Goal: Transaction & Acquisition: Purchase product/service

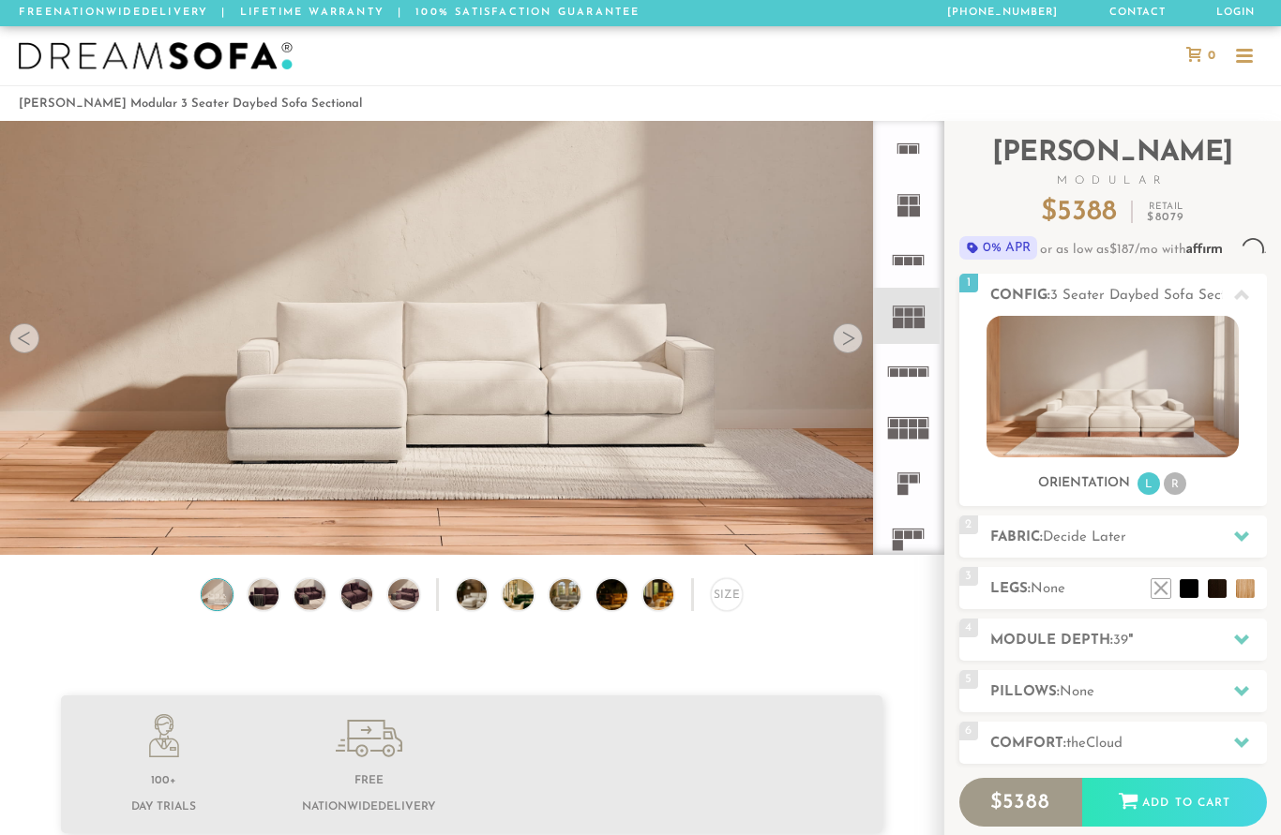
scroll to position [20386, 1281]
click at [1240, 647] on div at bounding box center [1241, 640] width 39 height 38
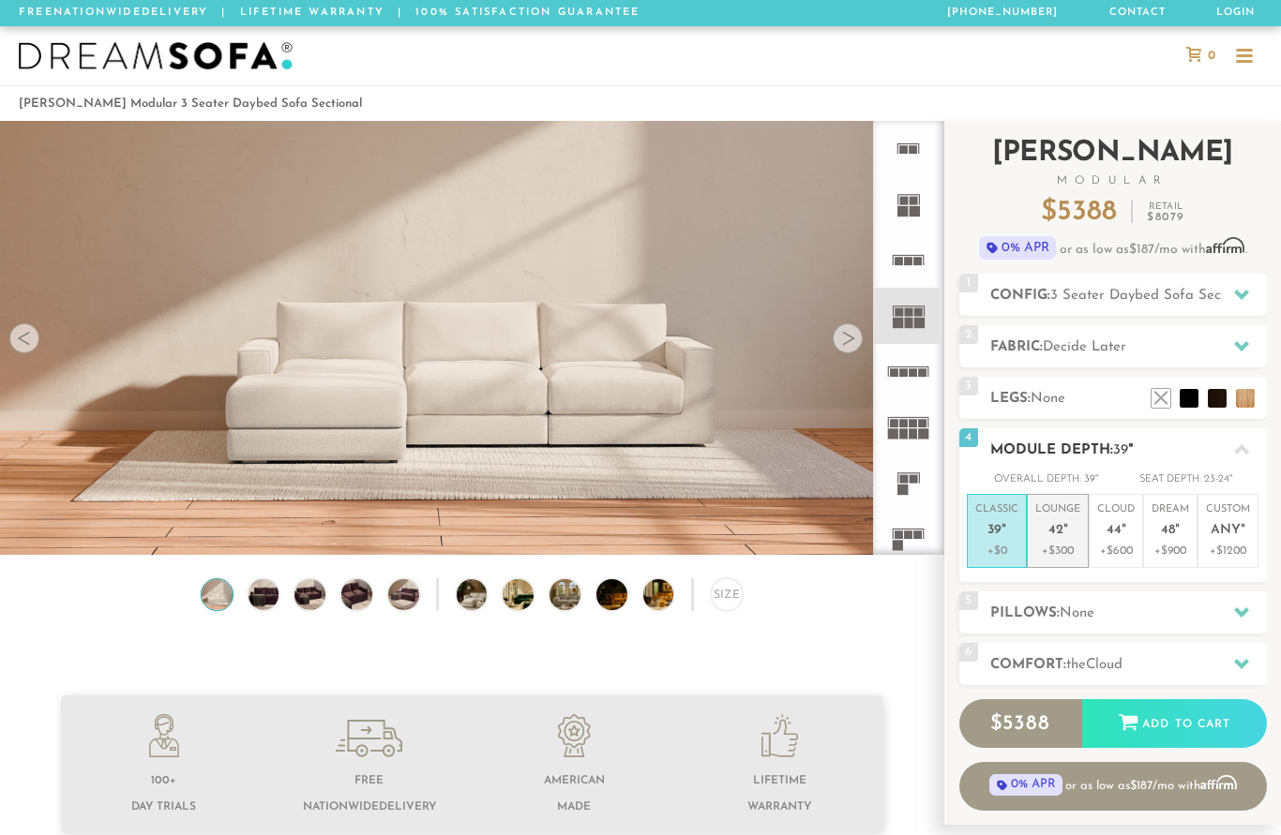
click at [1057, 551] on p "+$300" at bounding box center [1057, 551] width 45 height 17
click at [995, 543] on p "+$0" at bounding box center [996, 551] width 43 height 17
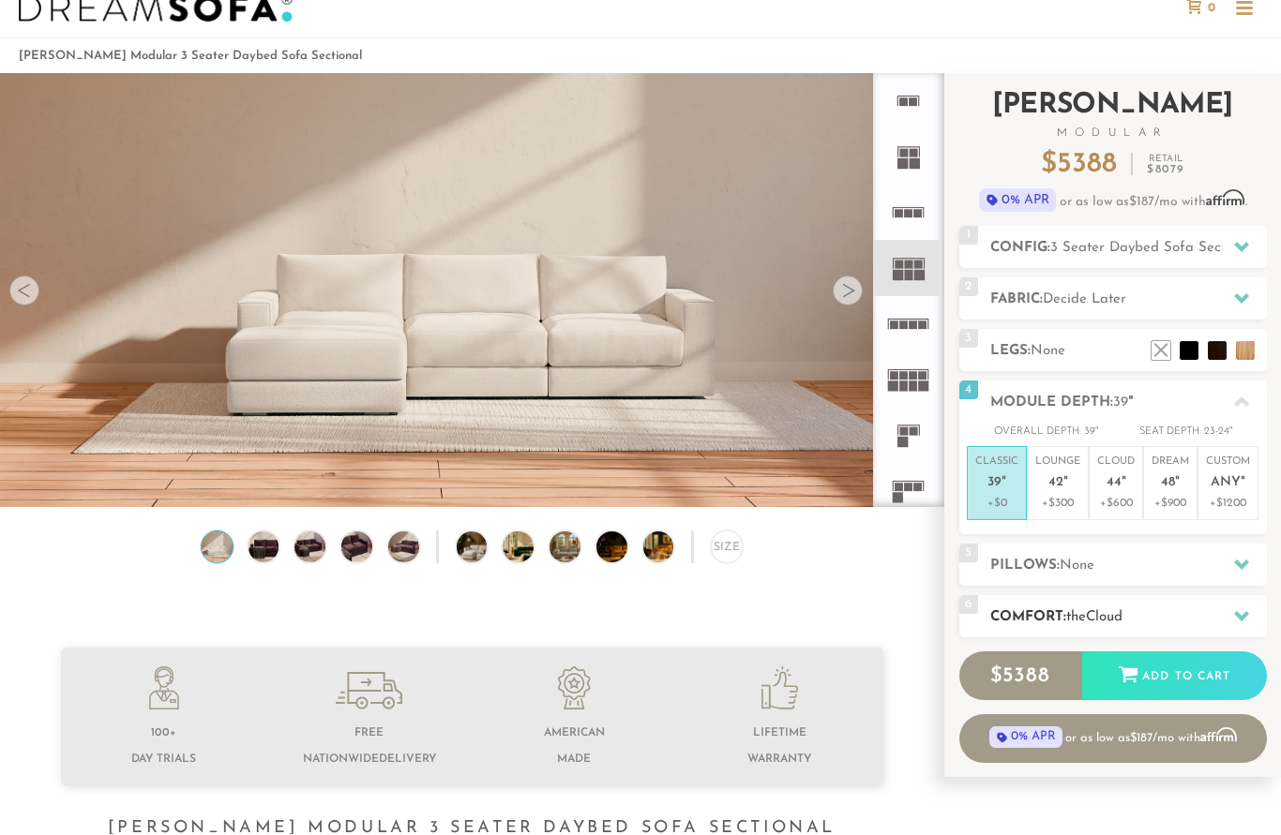
click at [1249, 616] on div at bounding box center [1241, 617] width 39 height 38
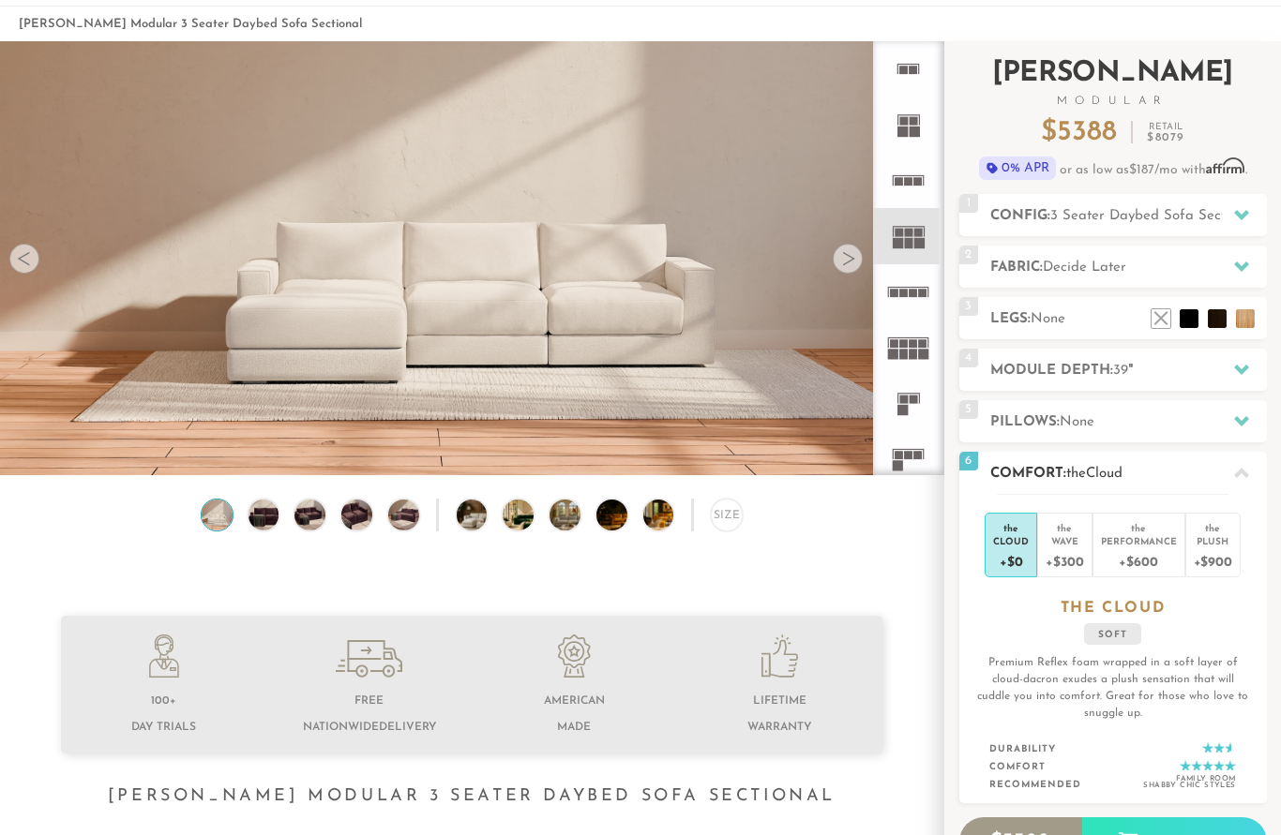
scroll to position [78, 0]
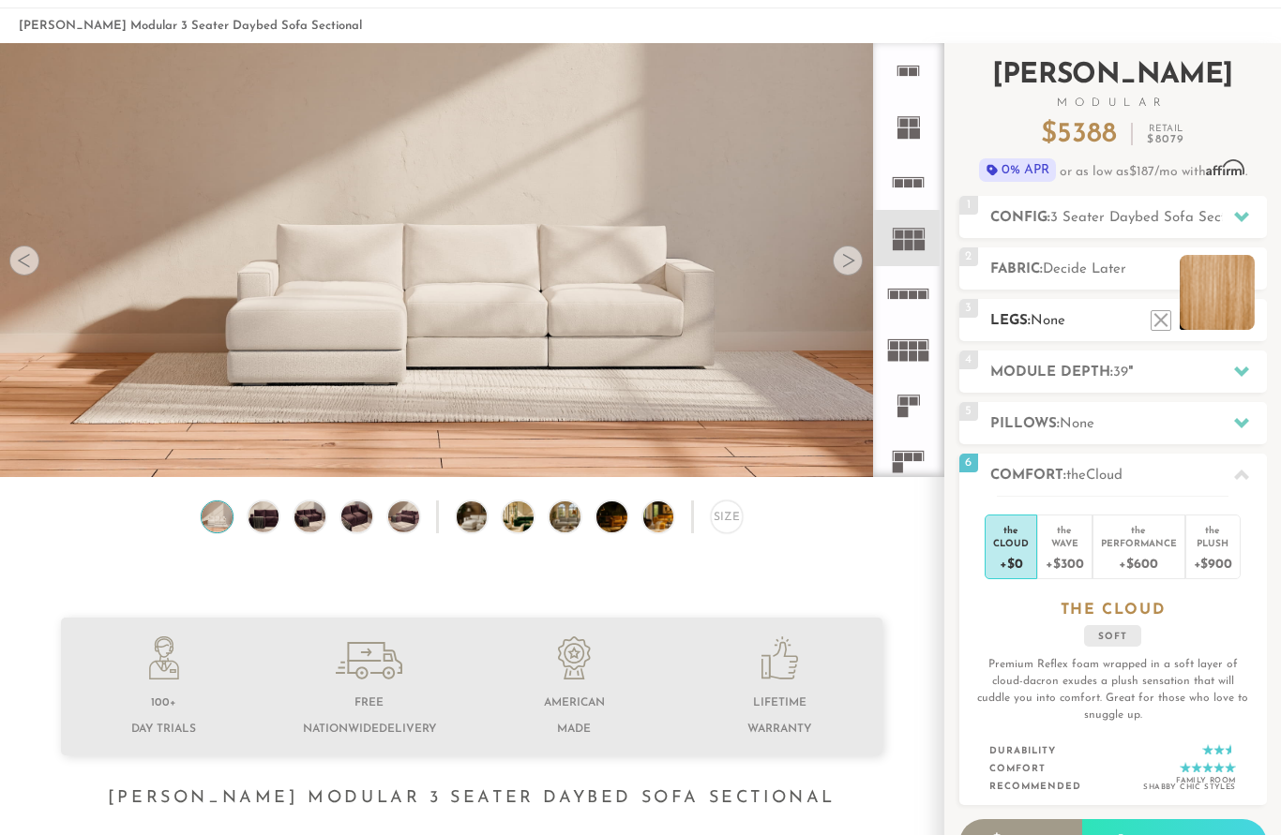
click at [1238, 322] on li at bounding box center [1216, 292] width 75 height 75
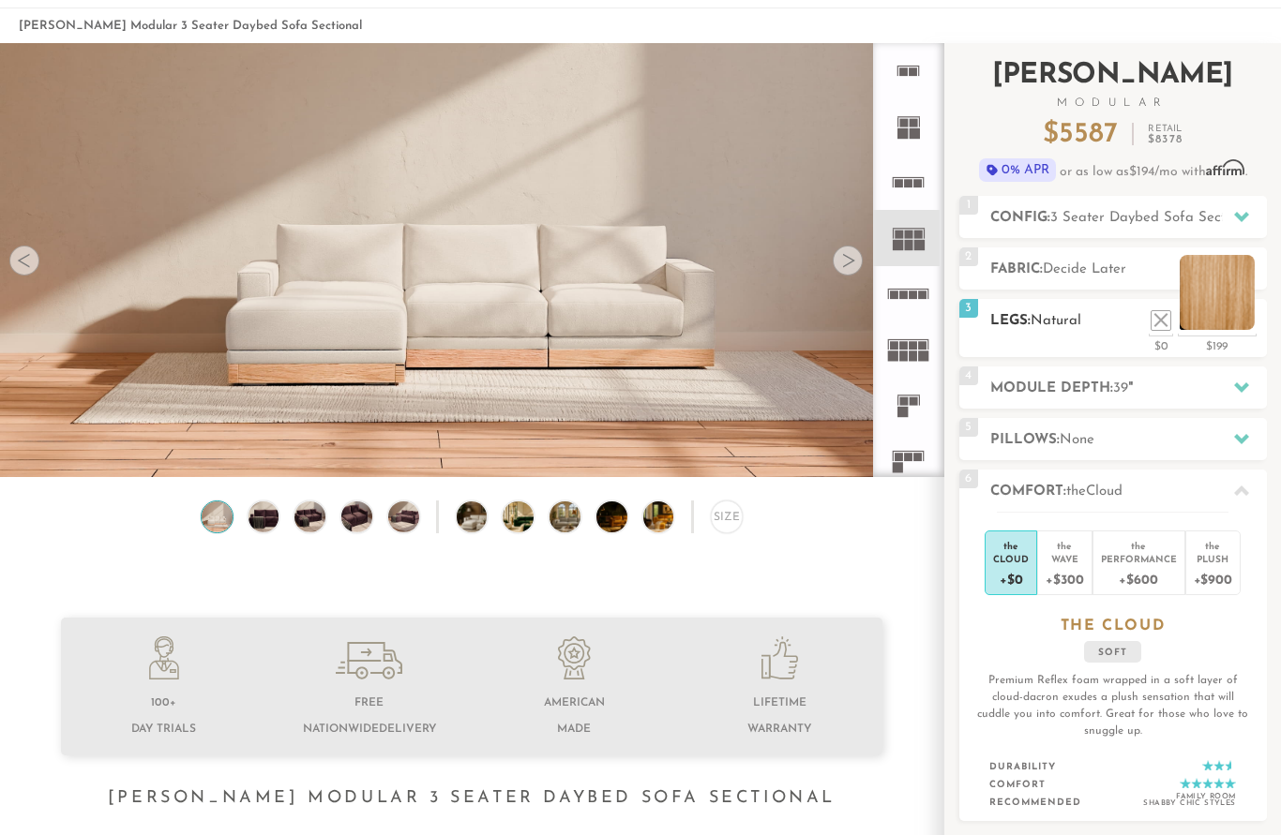
click at [1232, 293] on li at bounding box center [1216, 292] width 75 height 75
click at [1175, 393] on h2 "Module Depth: 39 "" at bounding box center [1128, 389] width 277 height 22
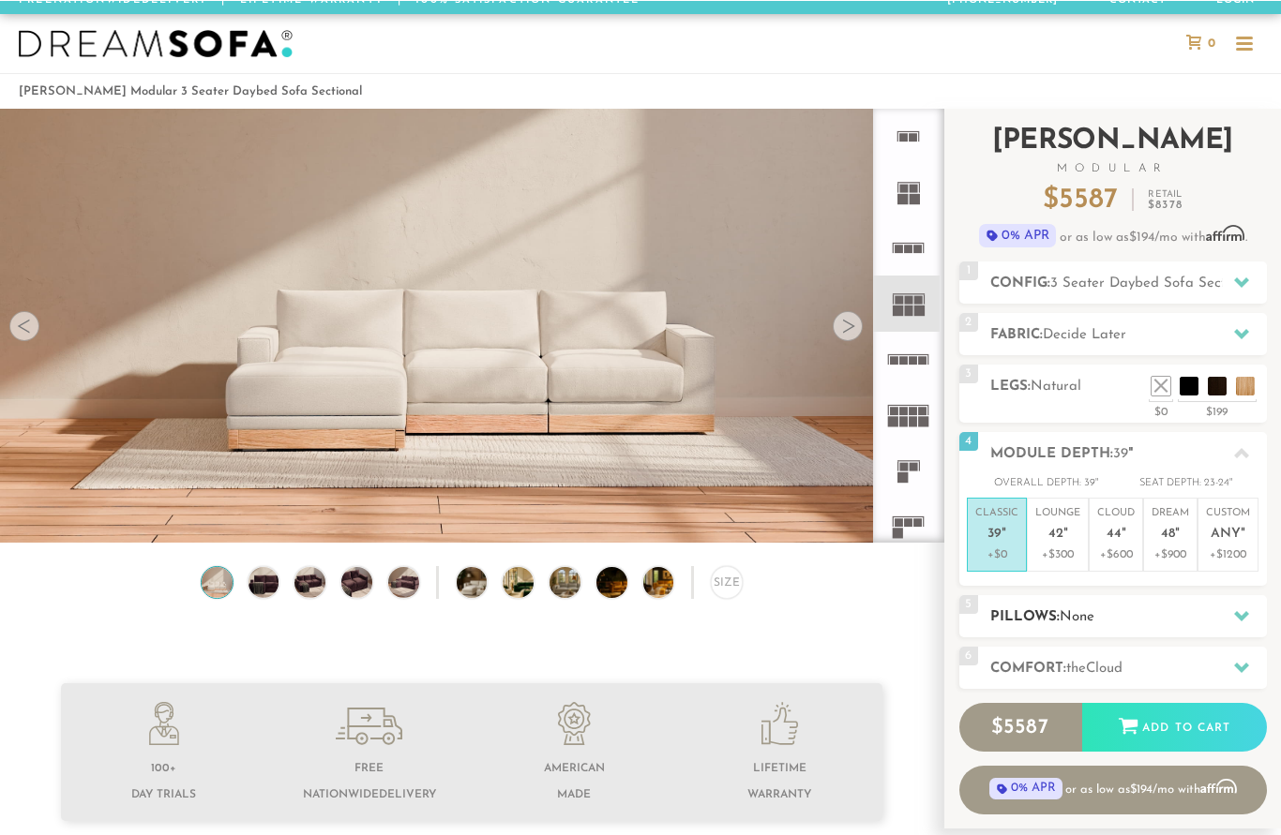
click at [1128, 626] on div "5 Pillows: None" at bounding box center [1112, 615] width 307 height 42
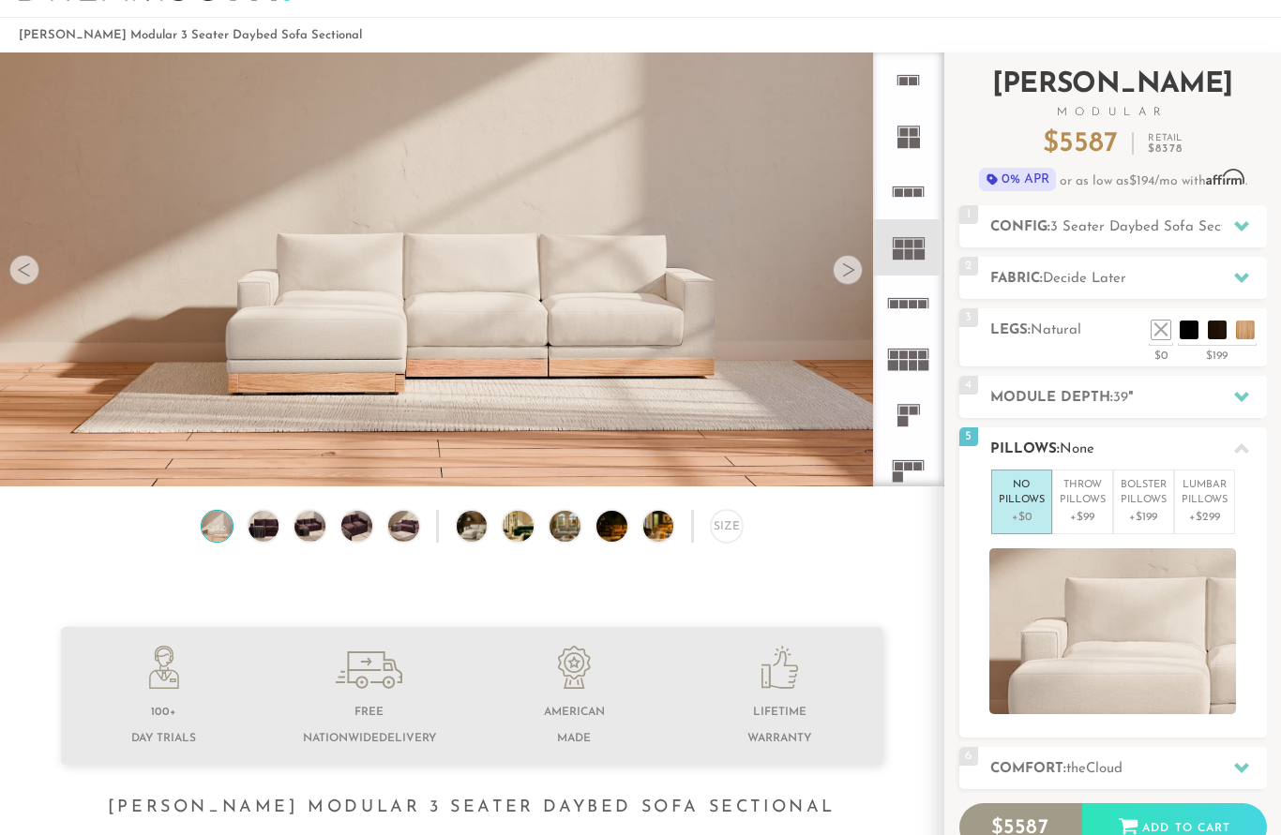
scroll to position [70, 0]
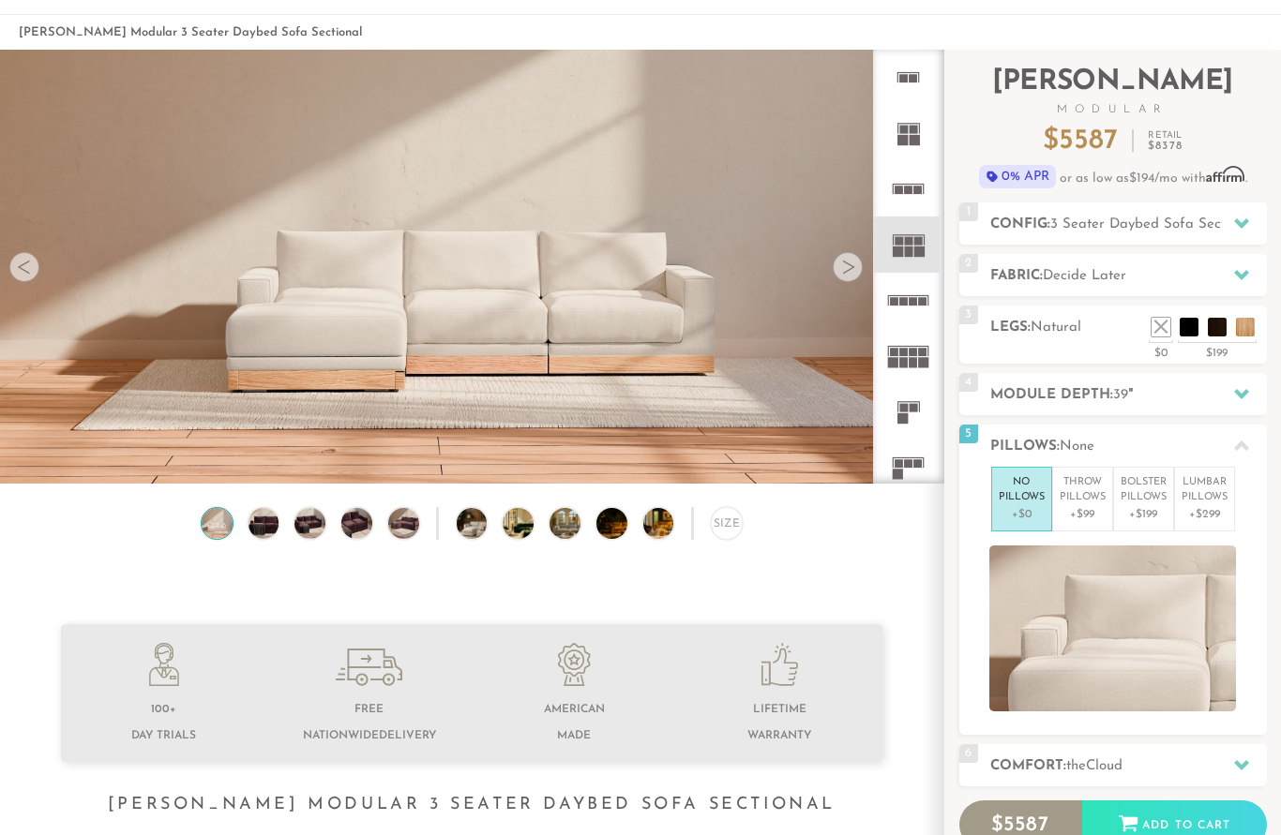
click at [121, 753] on ul at bounding box center [471, 694] width 820 height 138
click at [1086, 498] on p "Throw Pillows" at bounding box center [1082, 491] width 46 height 31
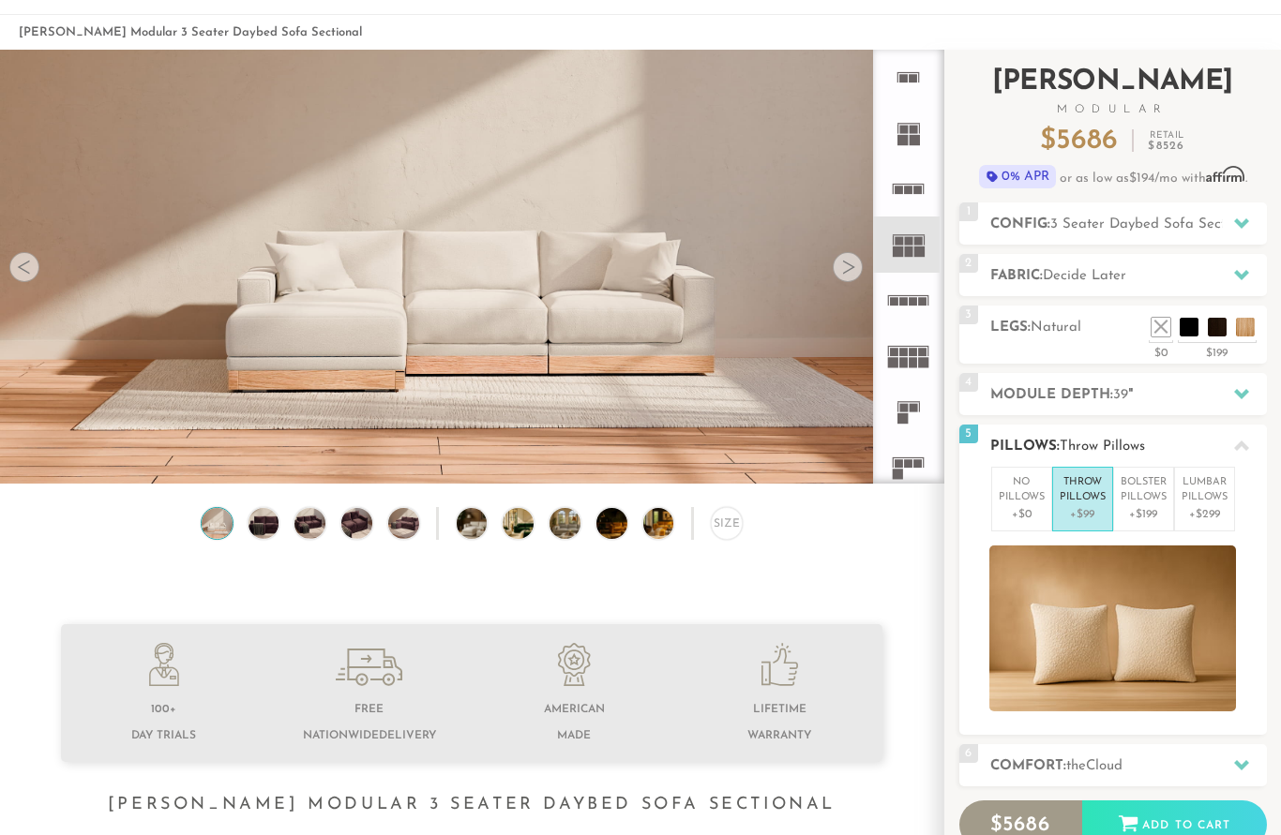
scroll to position [71, 0]
click at [1149, 506] on p "+$199" at bounding box center [1143, 514] width 46 height 17
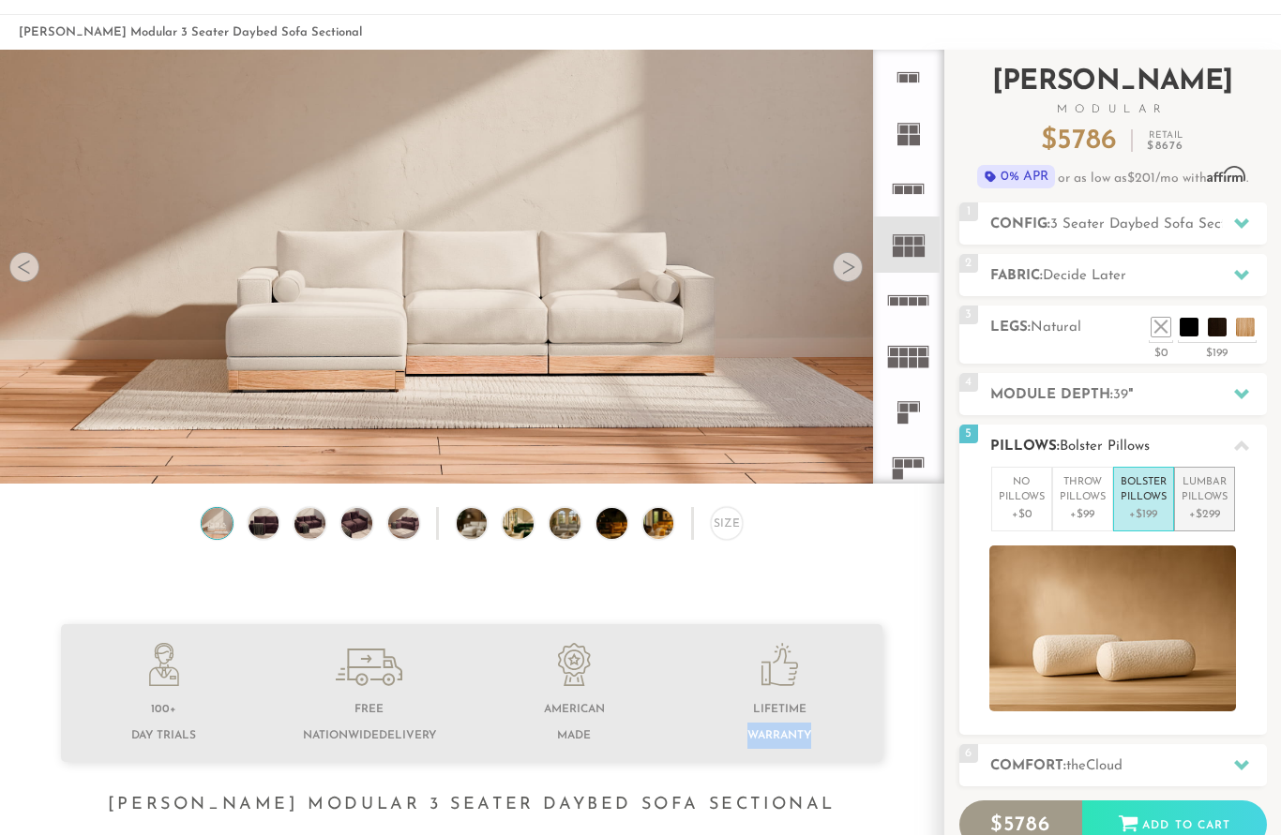
click at [1209, 512] on p "+$299" at bounding box center [1204, 514] width 46 height 17
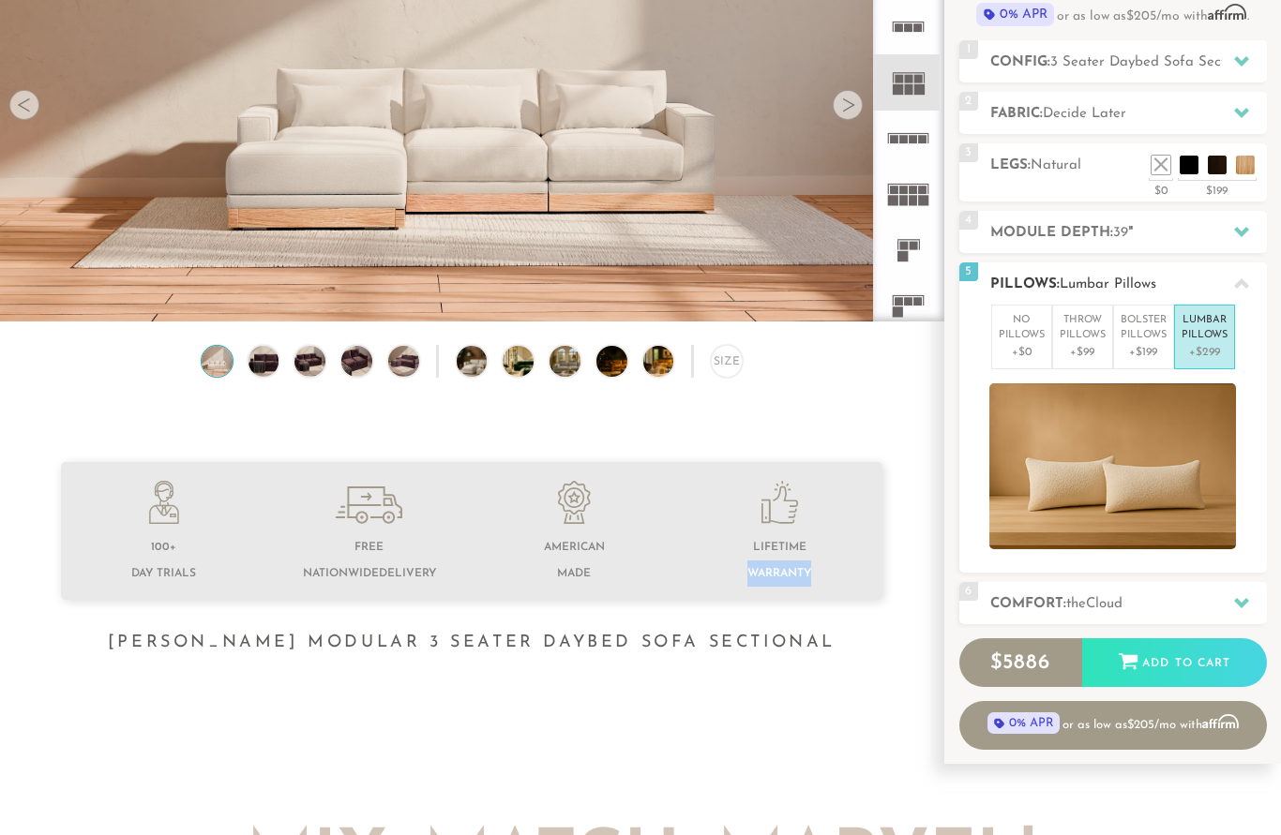
scroll to position [318, 0]
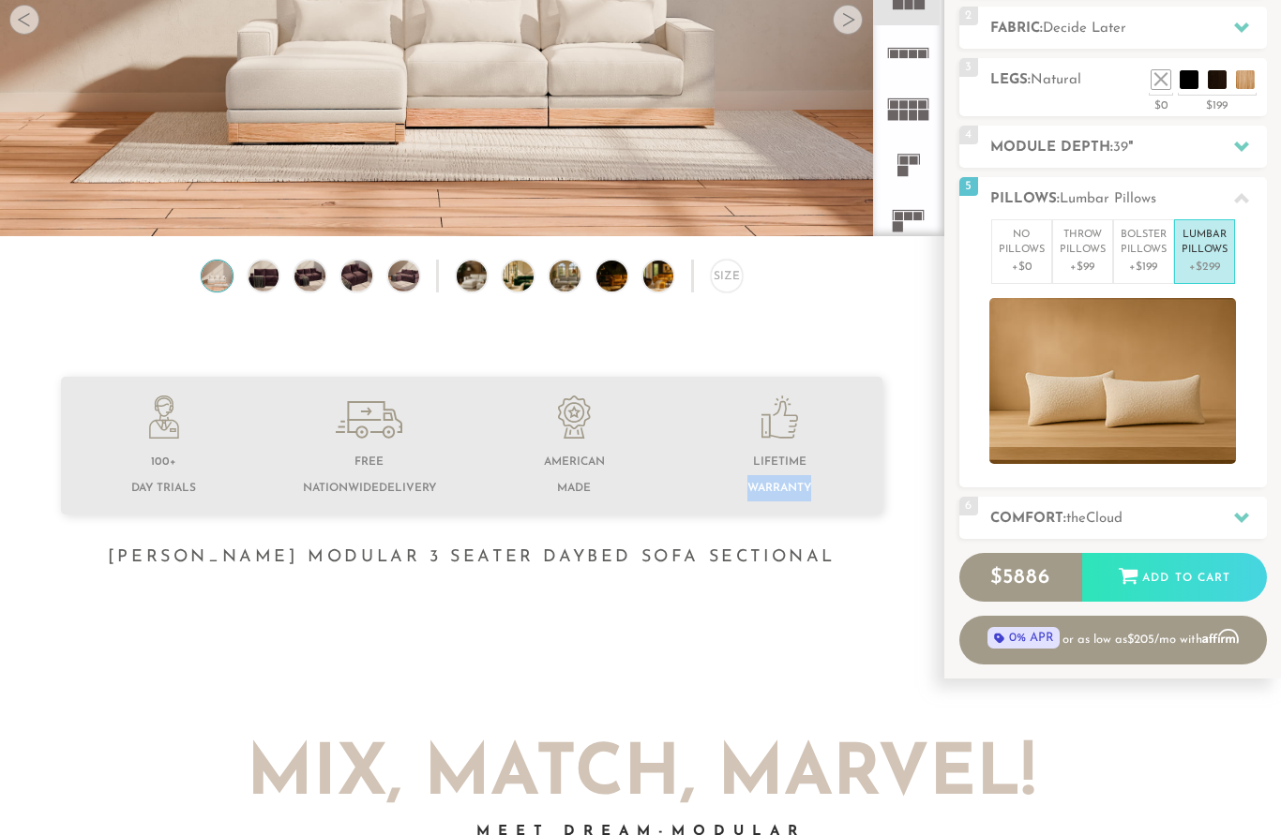
click at [1194, 577] on div "Add to Cart" at bounding box center [1174, 576] width 185 height 51
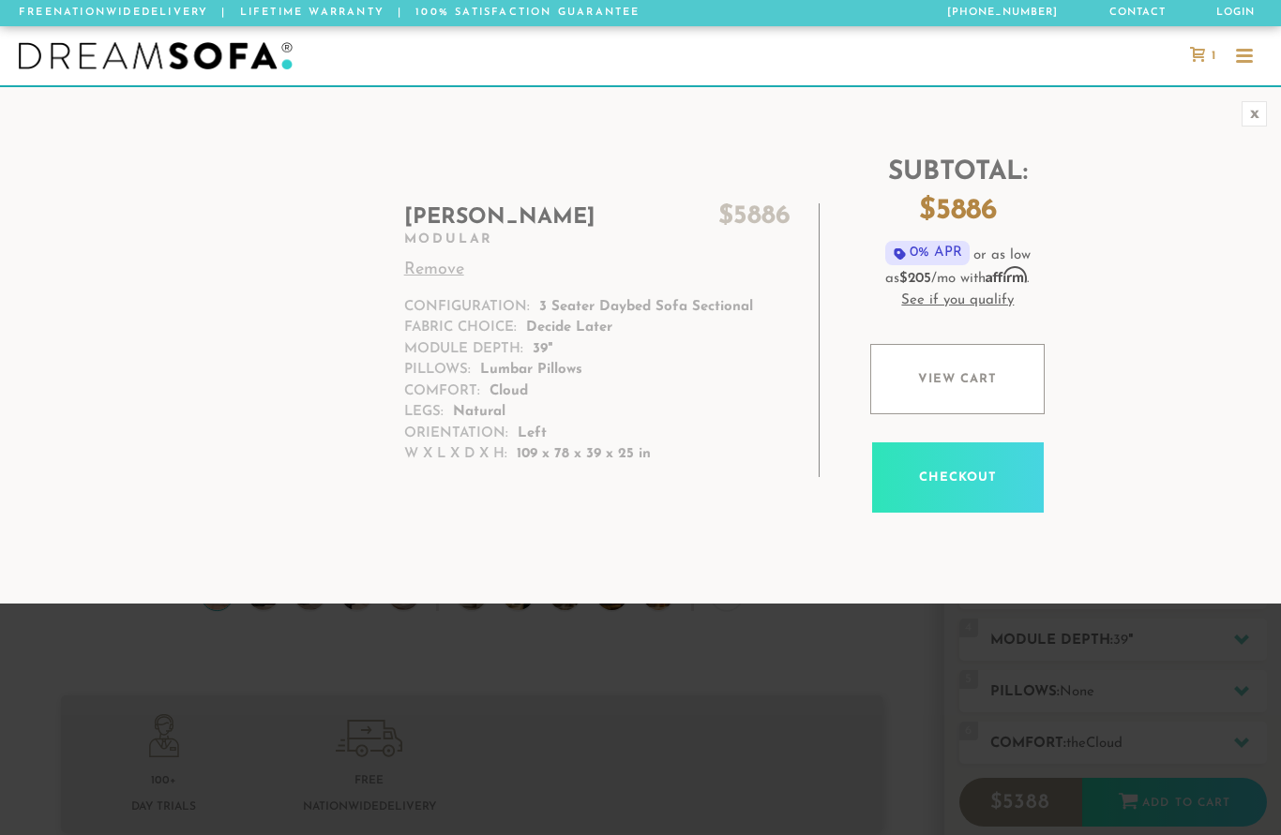
scroll to position [20386, 1281]
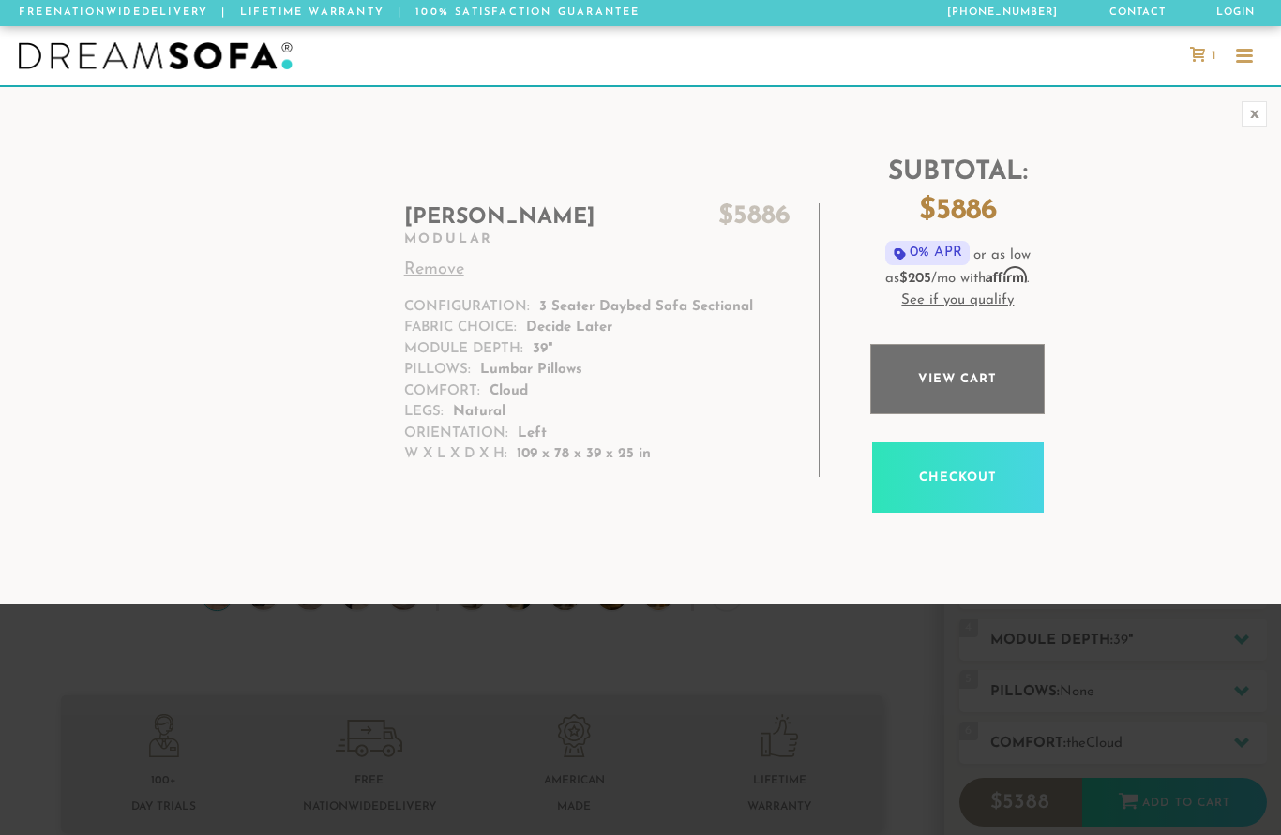
click at [1023, 366] on link "View cart" at bounding box center [957, 379] width 174 height 70
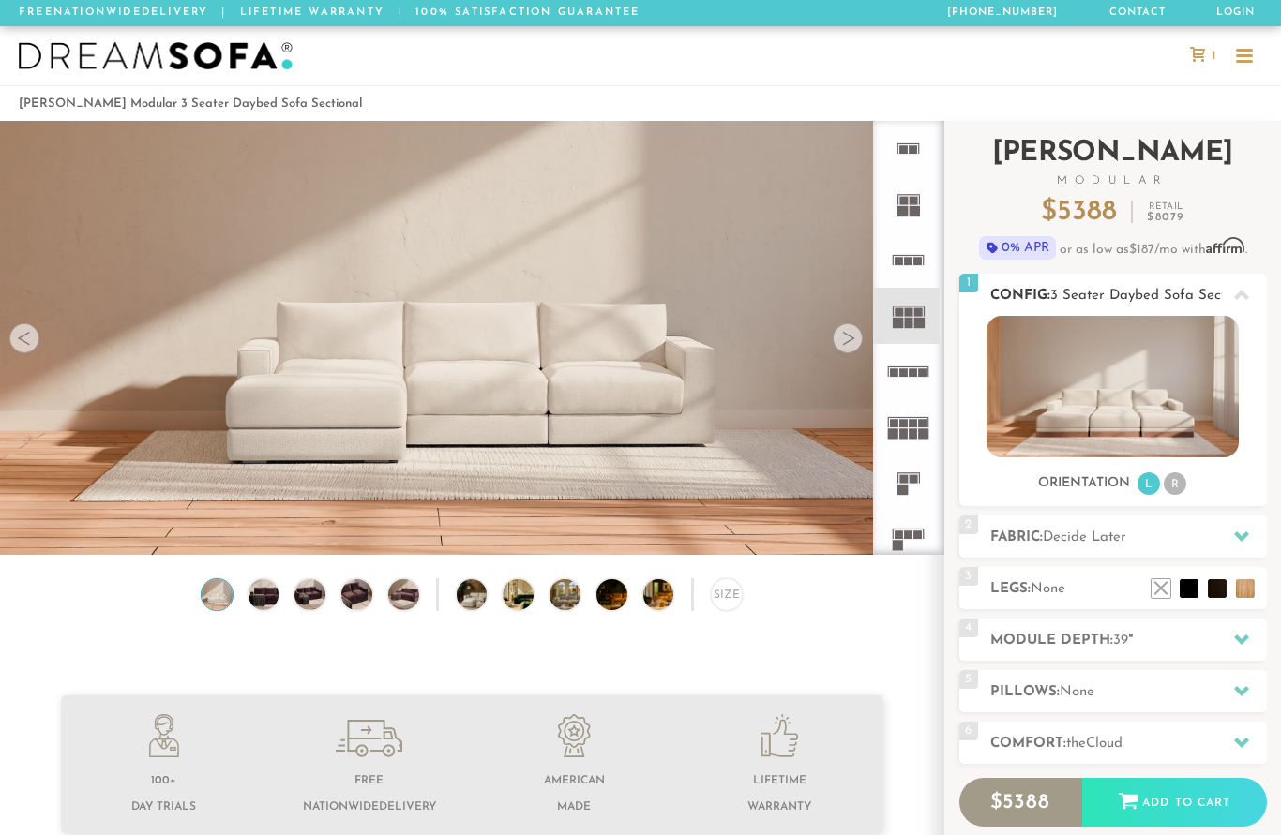
click at [1183, 416] on img at bounding box center [1112, 387] width 252 height 142
click at [1176, 485] on li "R" at bounding box center [1174, 483] width 22 height 22
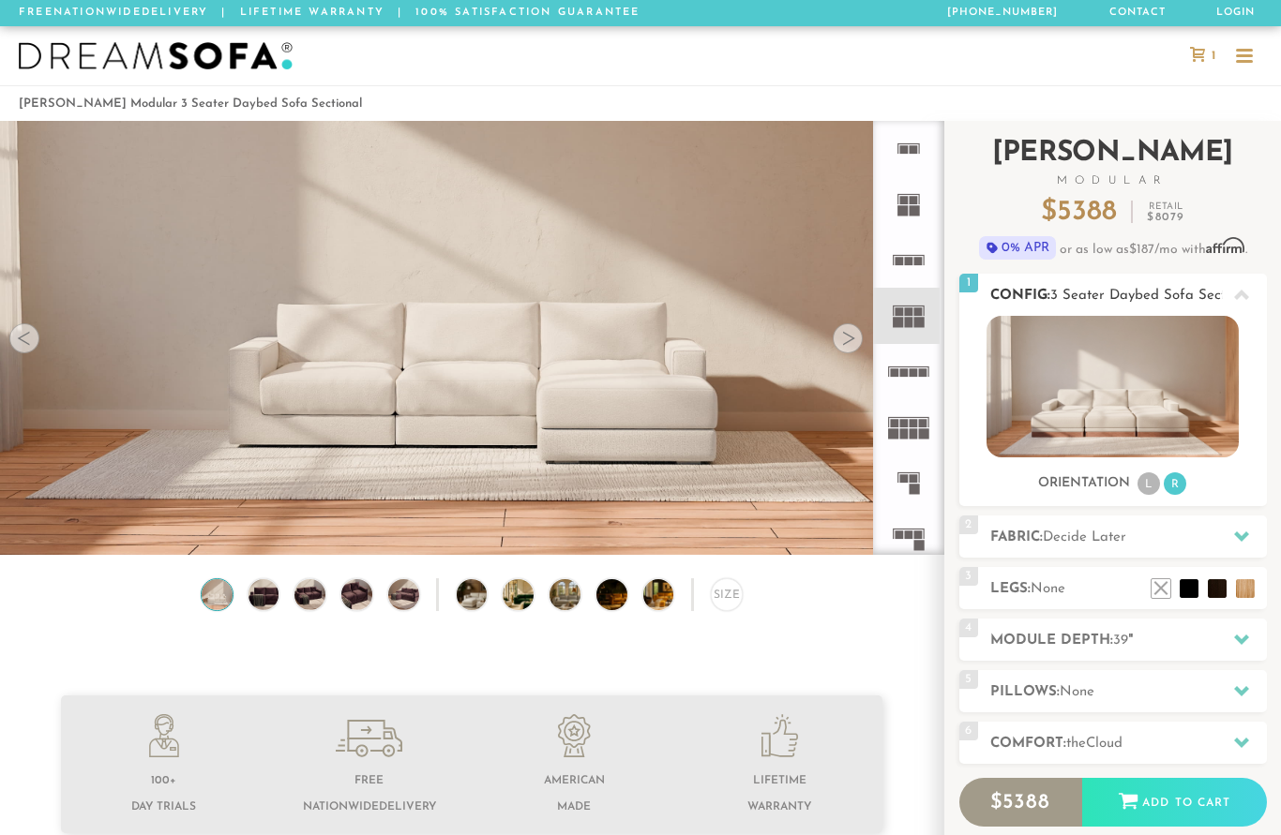
click at [1134, 490] on div "Orientation L R" at bounding box center [1112, 484] width 307 height 25
click at [1149, 484] on li "L" at bounding box center [1148, 483] width 22 height 22
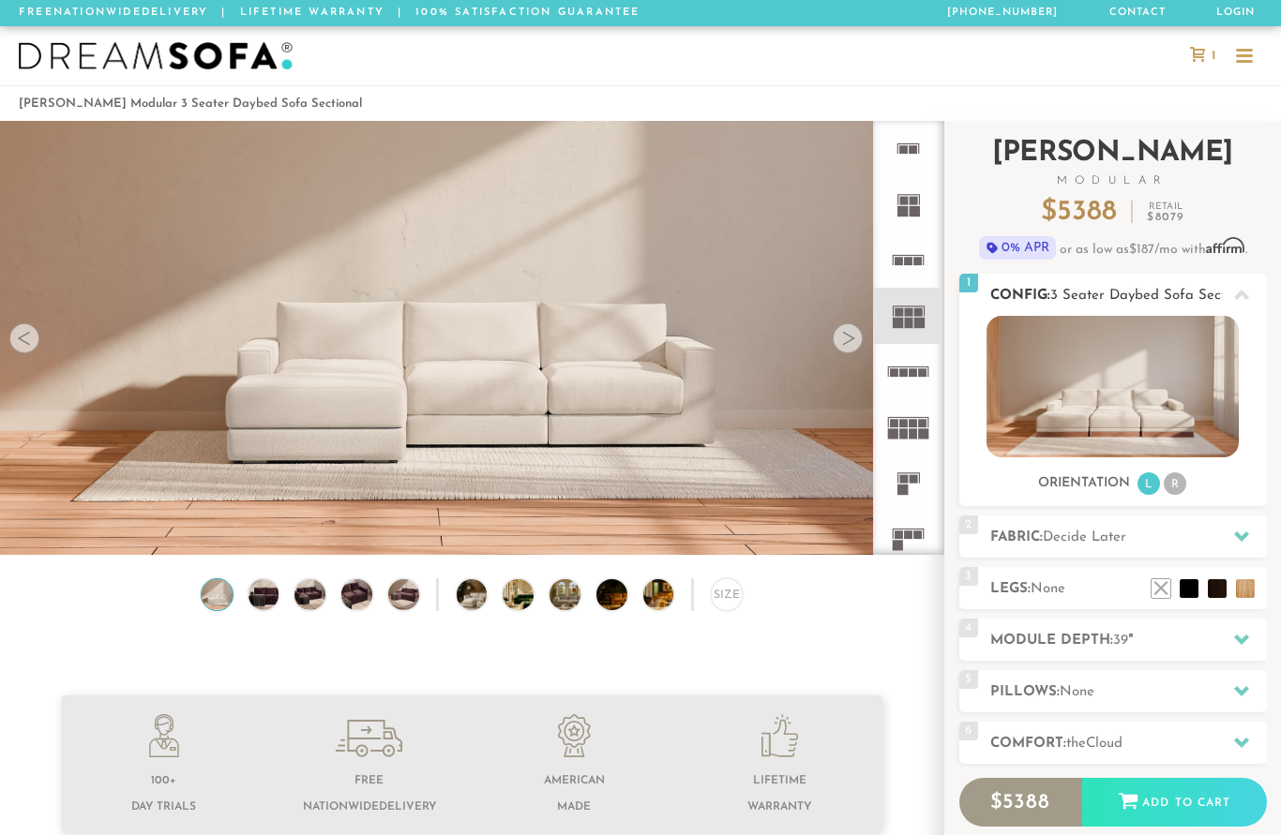
click at [1172, 483] on li "R" at bounding box center [1174, 483] width 22 height 22
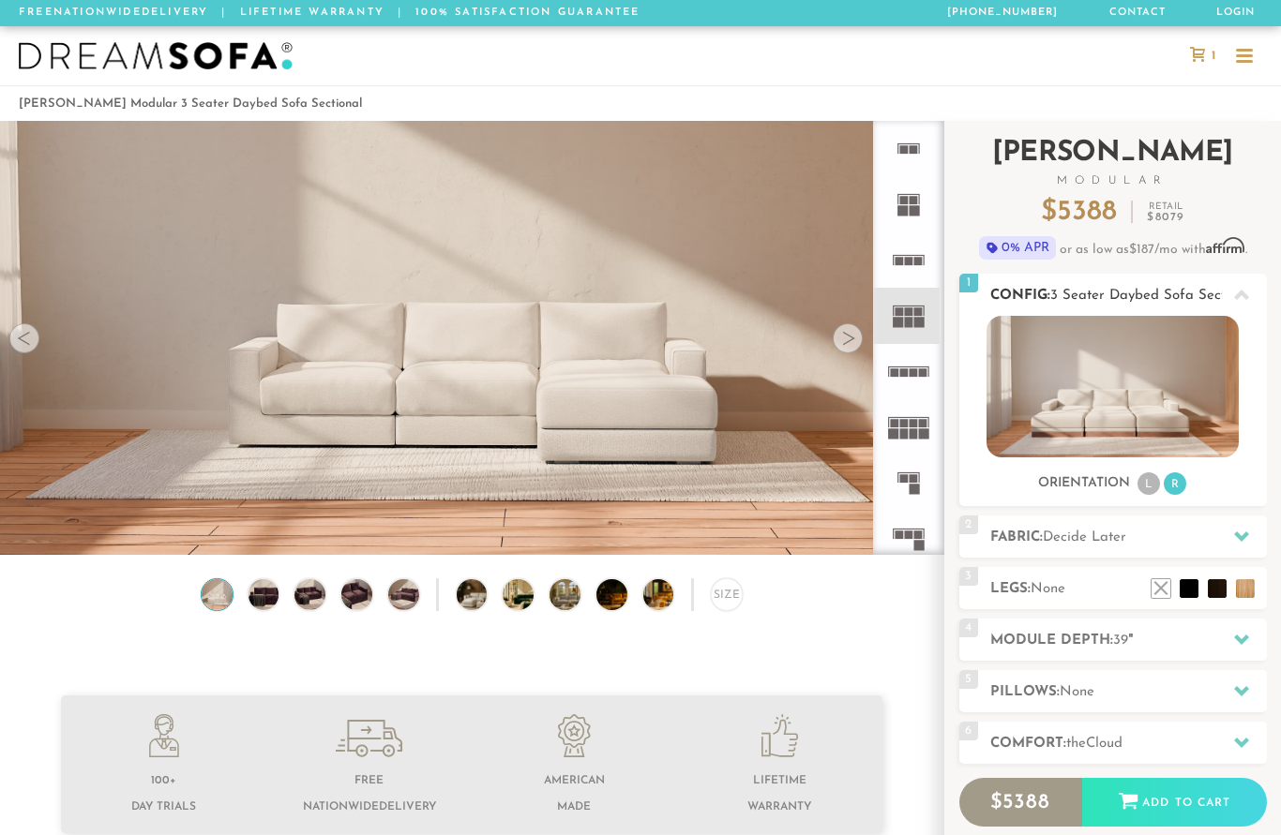
click at [1194, 425] on img at bounding box center [1112, 387] width 252 height 142
click at [840, 346] on div at bounding box center [847, 338] width 30 height 30
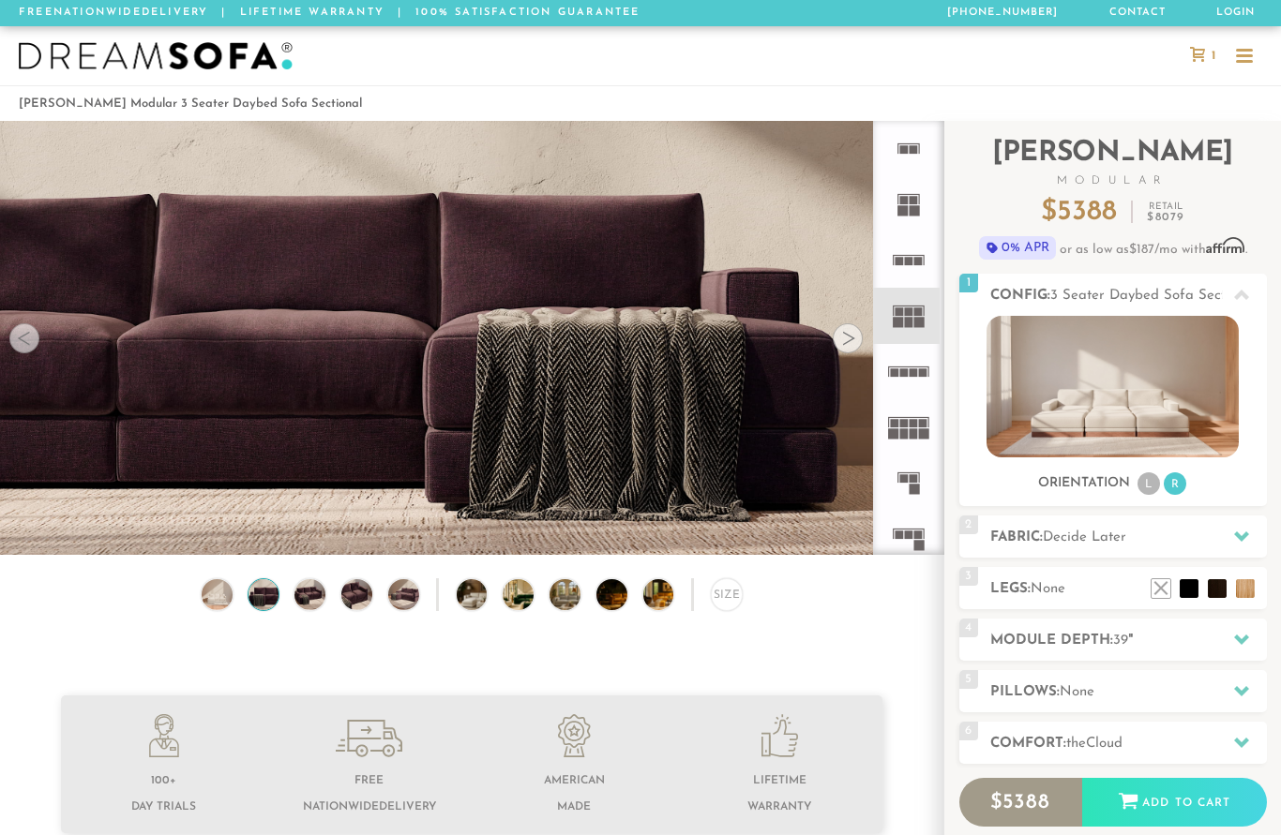
click at [858, 348] on div at bounding box center [847, 338] width 30 height 30
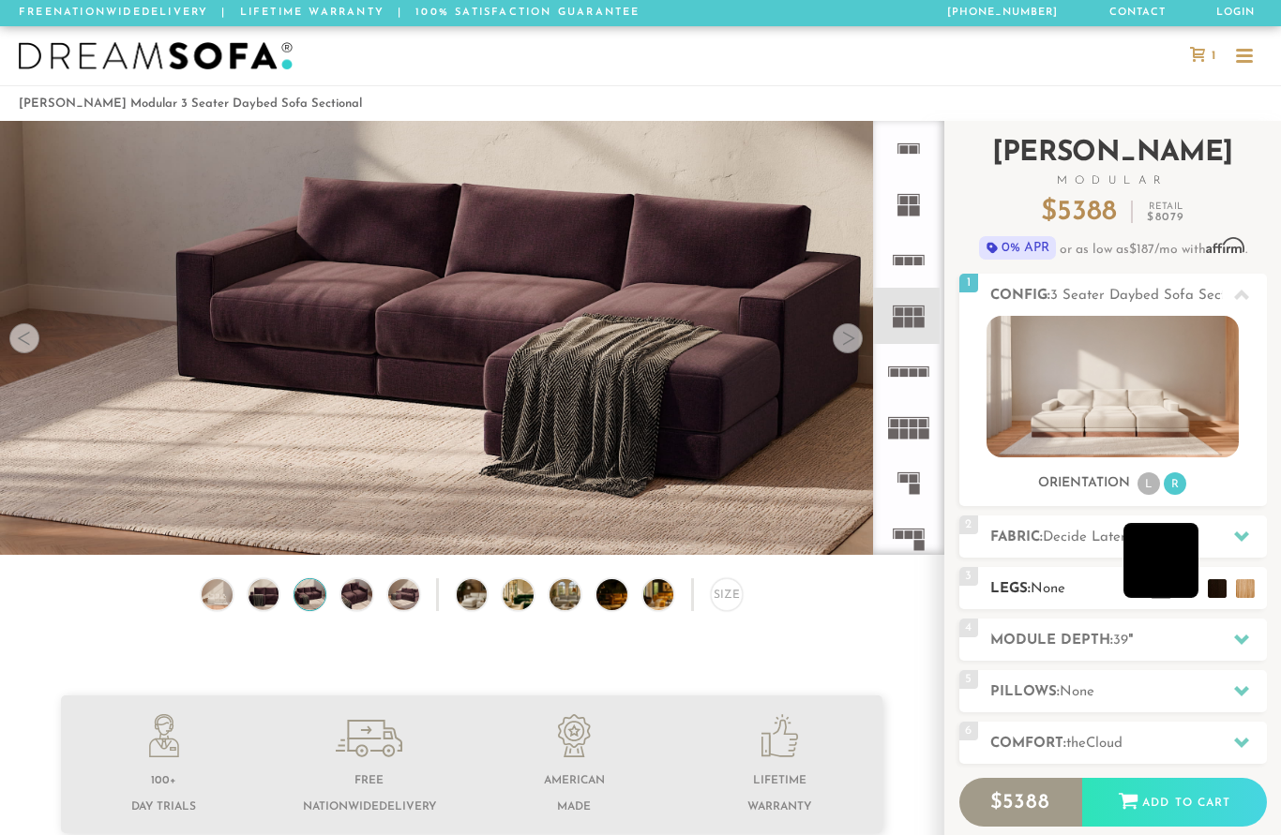
click at [1180, 585] on li at bounding box center [1160, 560] width 75 height 75
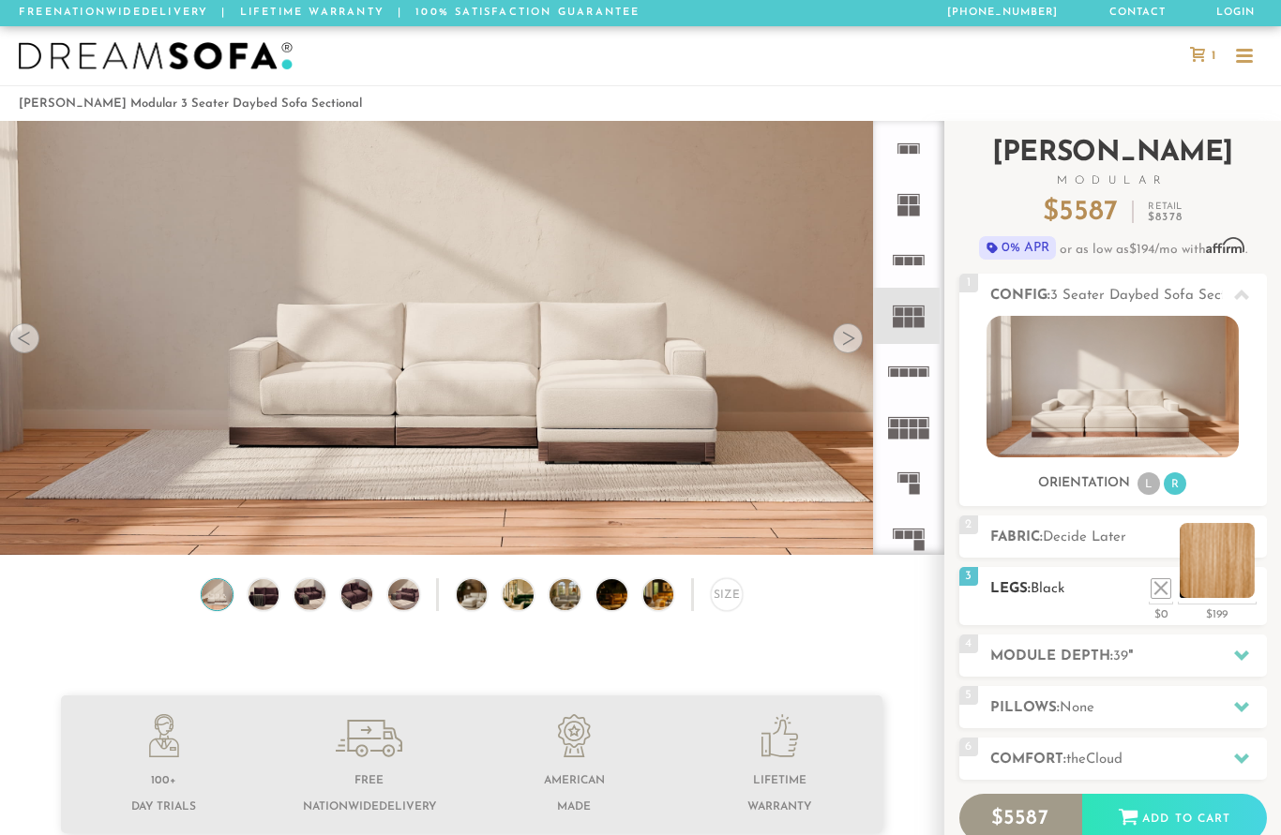
click at [1246, 588] on li at bounding box center [1216, 560] width 75 height 75
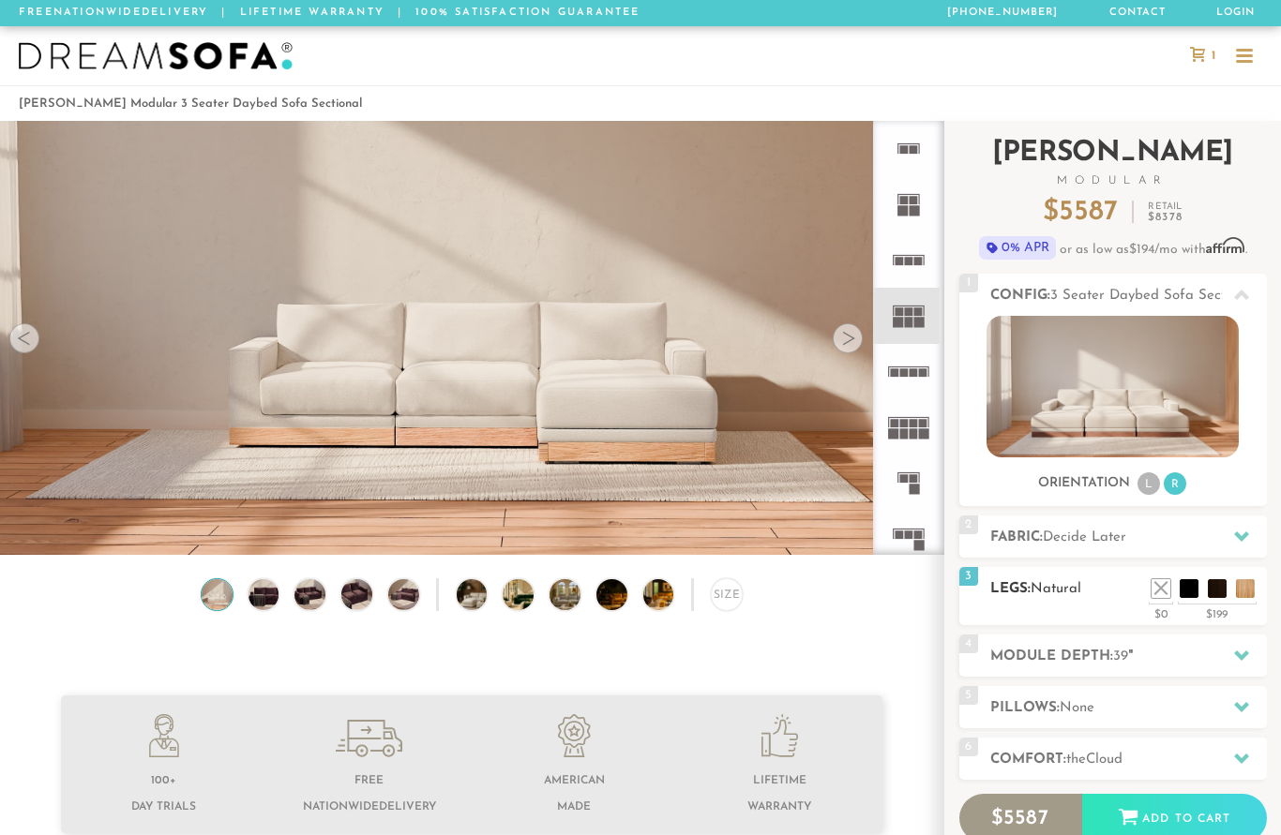
click at [1111, 582] on h2 "Legs: Natural" at bounding box center [1128, 589] width 277 height 22
click at [1214, 592] on li at bounding box center [1188, 560] width 75 height 75
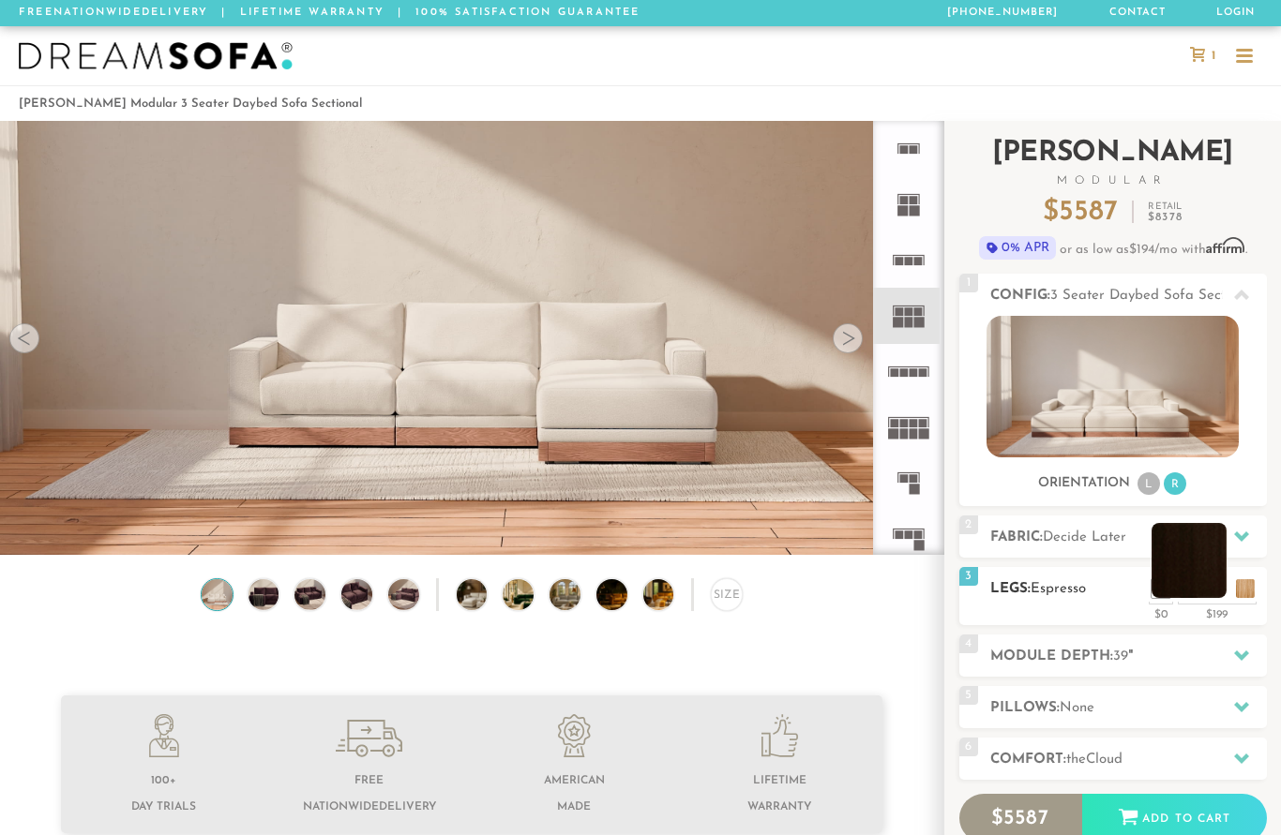
click at [1183, 564] on li at bounding box center [1188, 560] width 75 height 75
click at [1064, 606] on div "3 Legs: Espresso $0 $199 Nailheads:" at bounding box center [1112, 596] width 307 height 58
click at [1192, 585] on li at bounding box center [1160, 560] width 75 height 75
click at [1211, 588] on li at bounding box center [1188, 560] width 75 height 75
click at [1097, 534] on span "Decide Later" at bounding box center [1083, 538] width 83 height 14
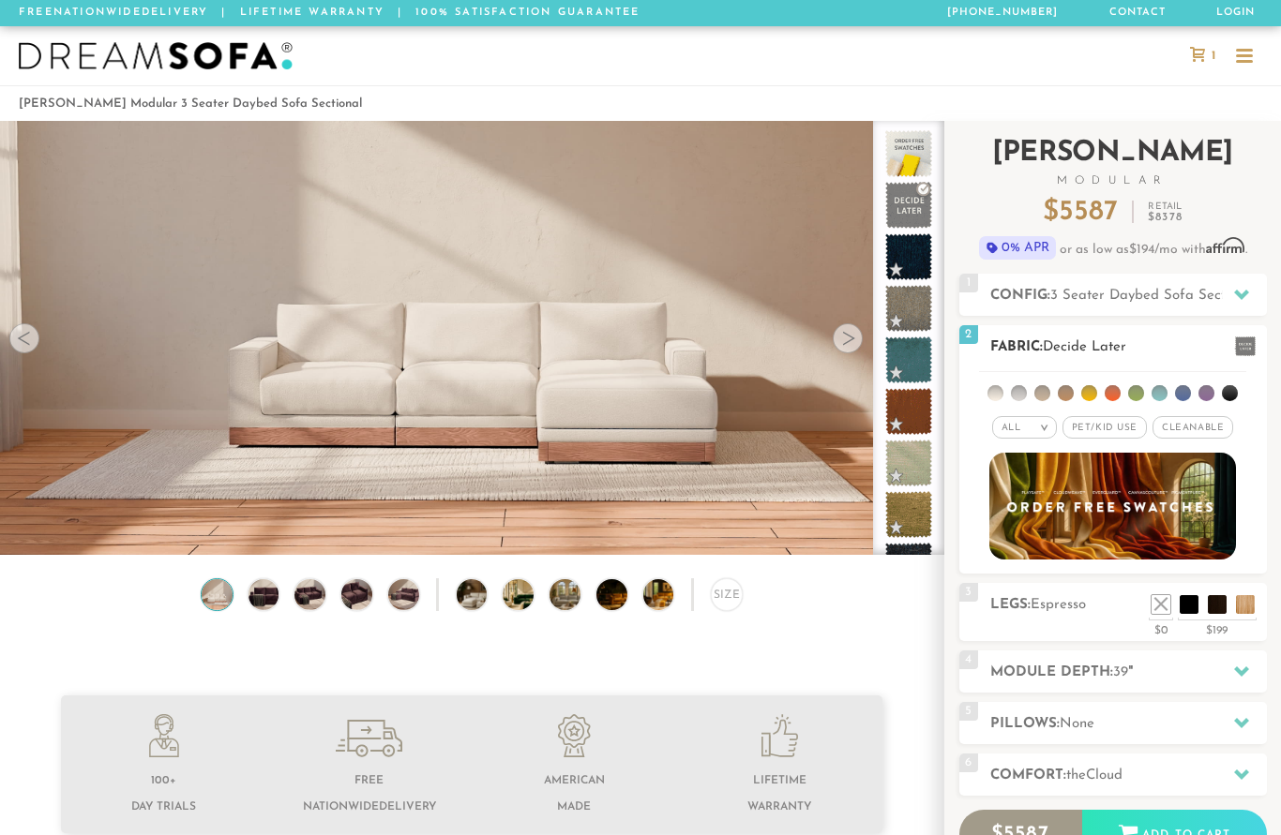
click at [1185, 397] on li at bounding box center [1183, 393] width 16 height 16
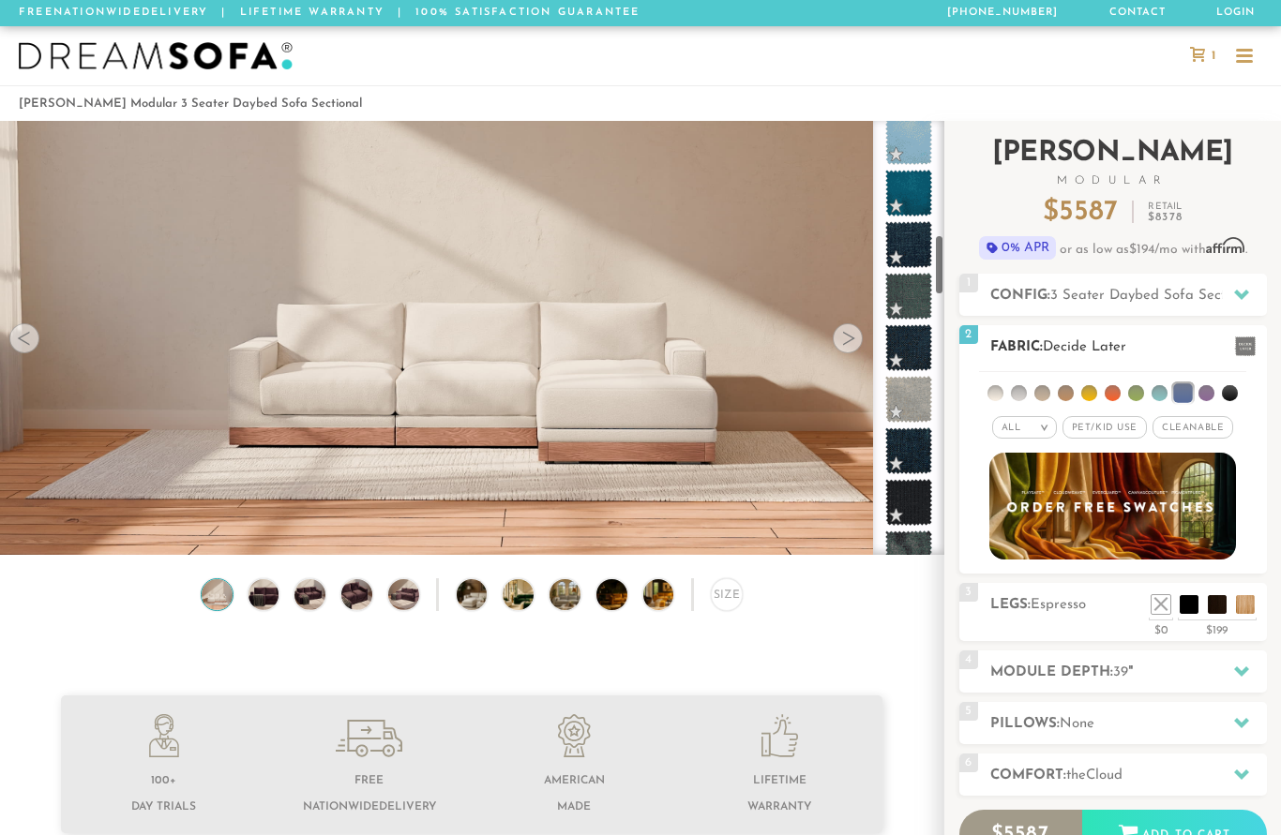
scroll to position [821, 0]
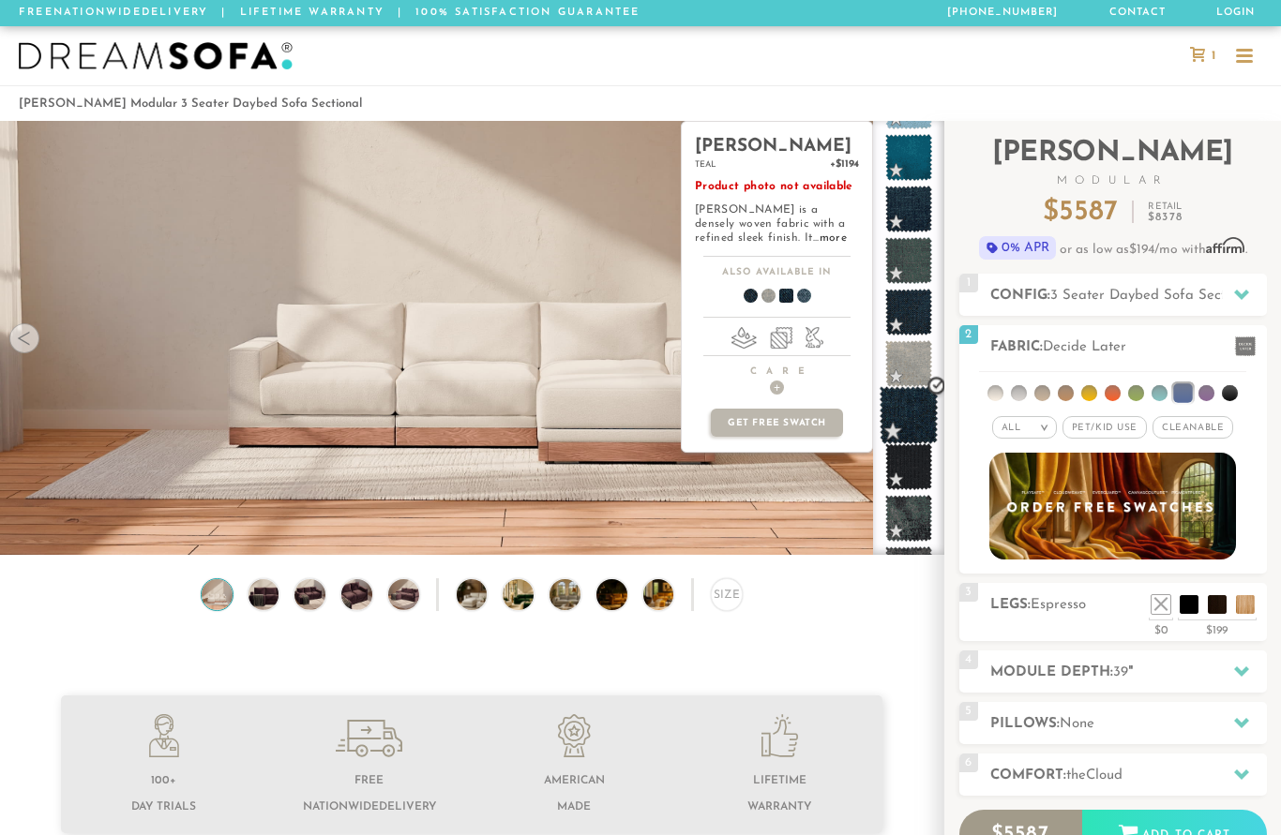
click at [922, 412] on span at bounding box center [908, 415] width 59 height 59
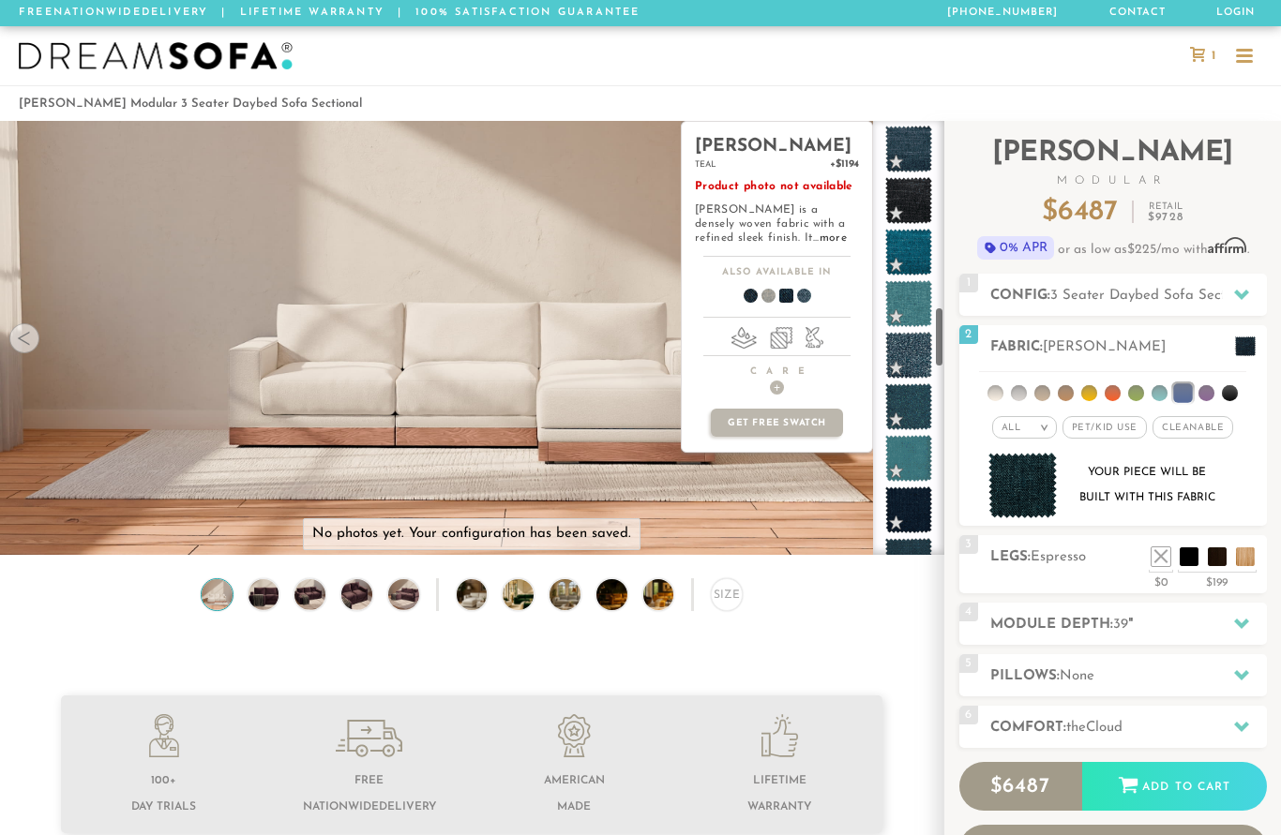
scroll to position [1308, 0]
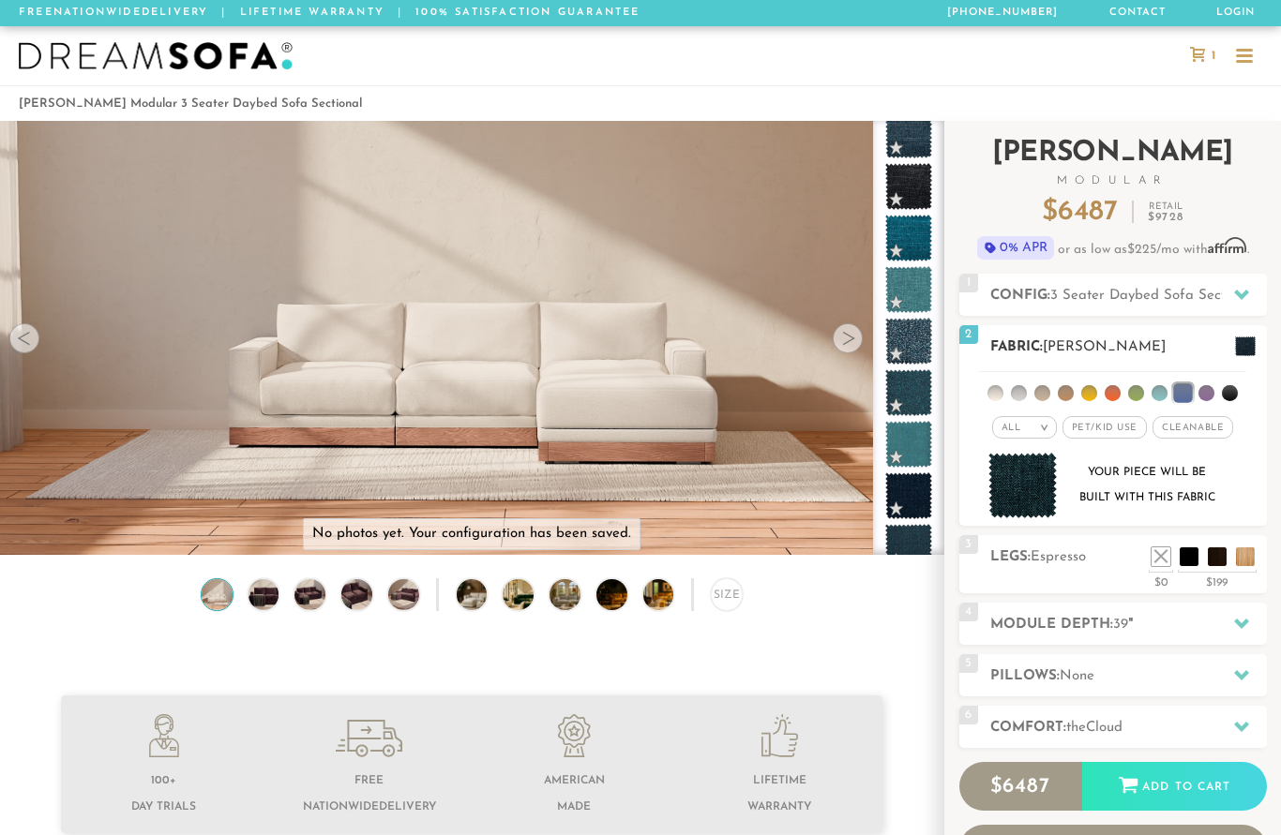
click at [1110, 421] on span "Pet/Kid Use x" at bounding box center [1104, 427] width 84 height 22
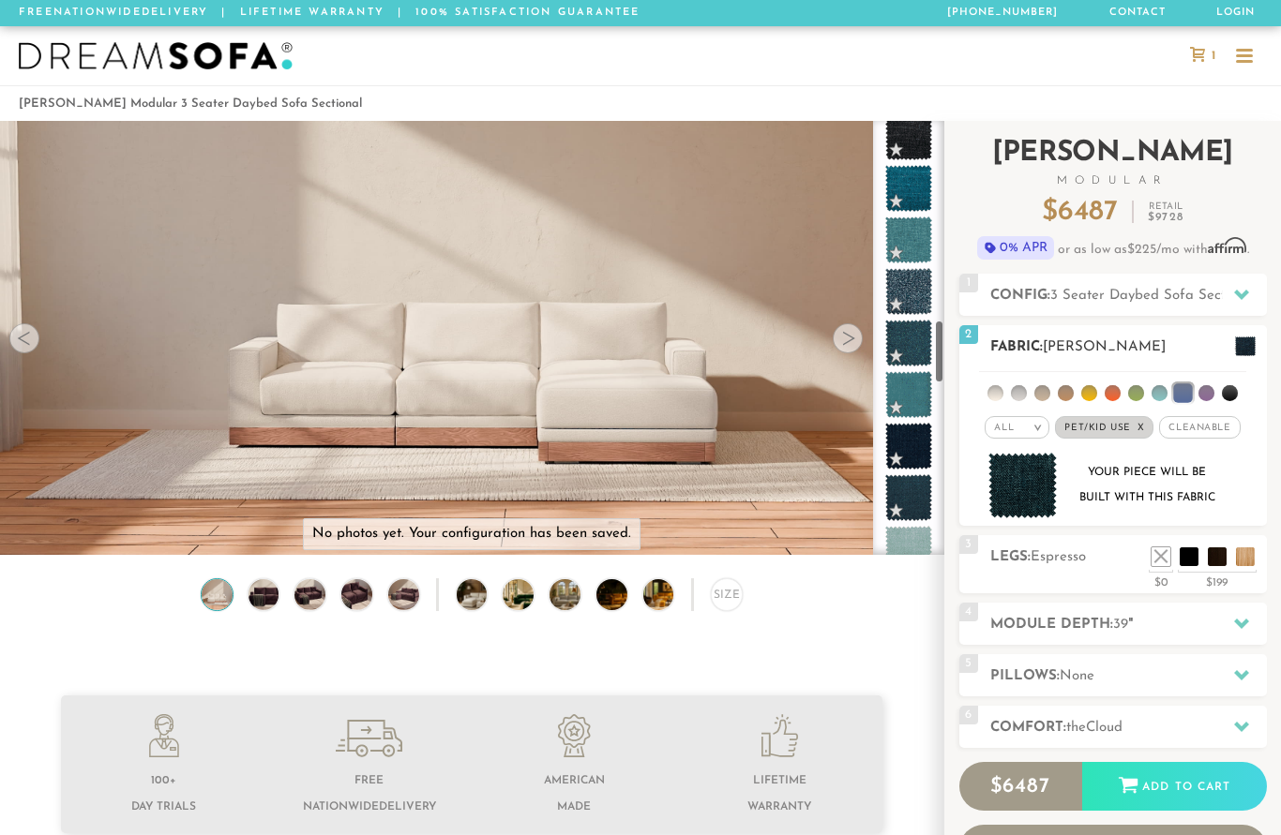
scroll to position [1380, 0]
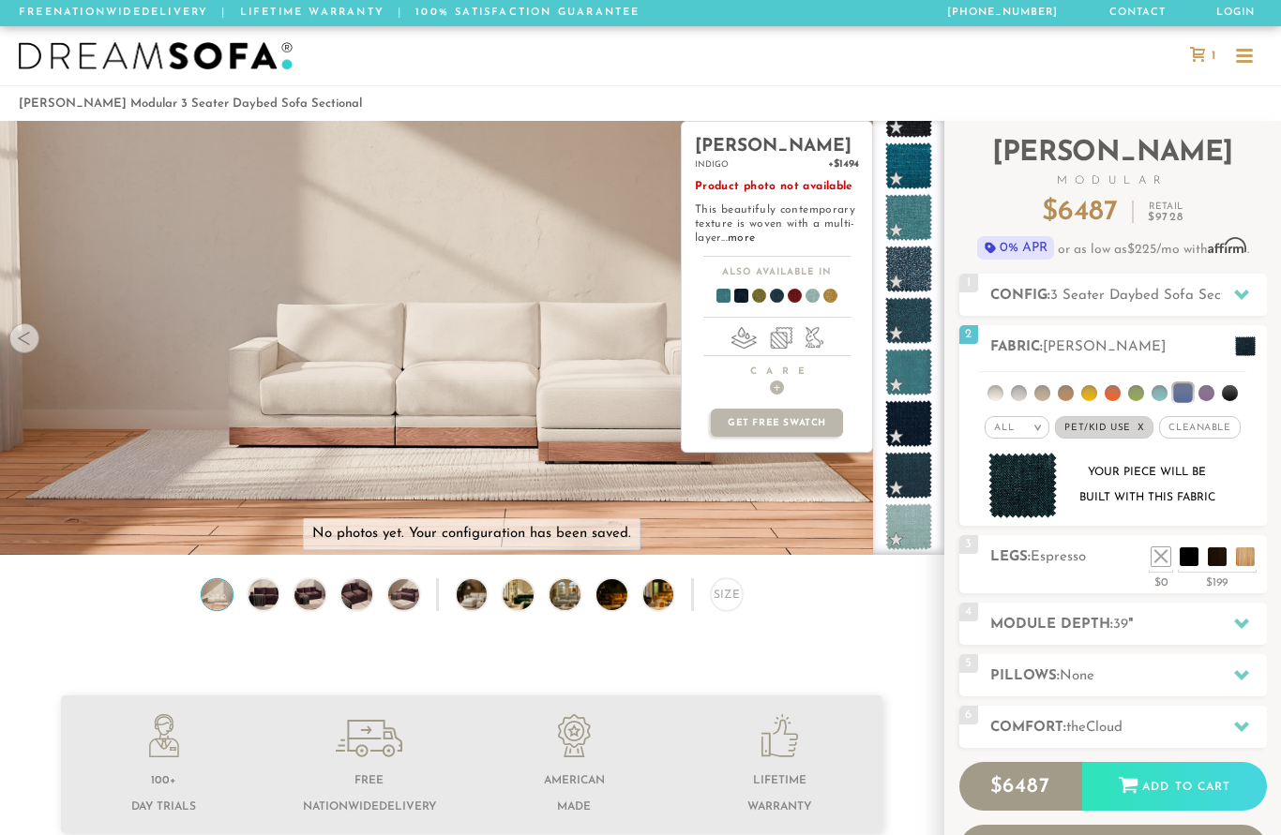
click at [729, 299] on span at bounding box center [716, 298] width 72 height 69
click at [907, 421] on span at bounding box center [908, 424] width 59 height 59
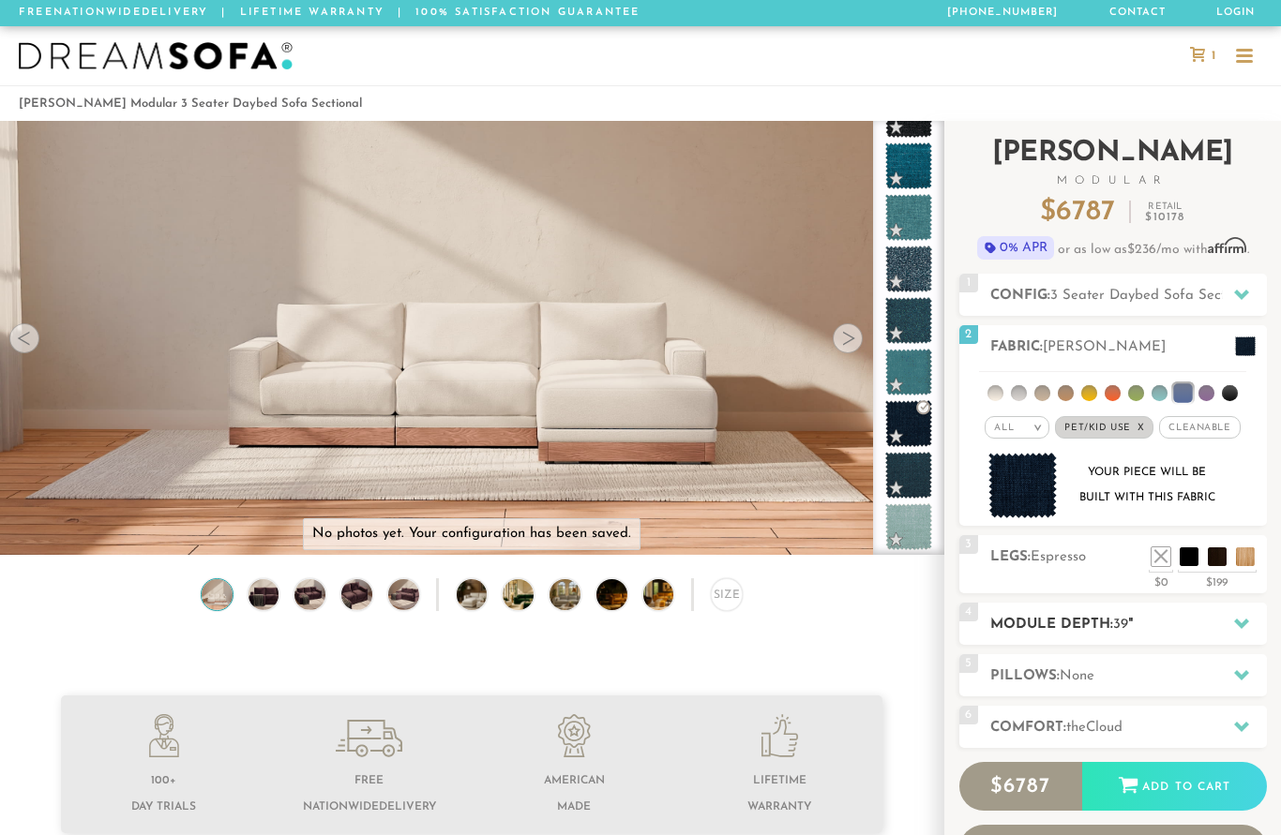
click at [1244, 620] on icon at bounding box center [1241, 623] width 15 height 15
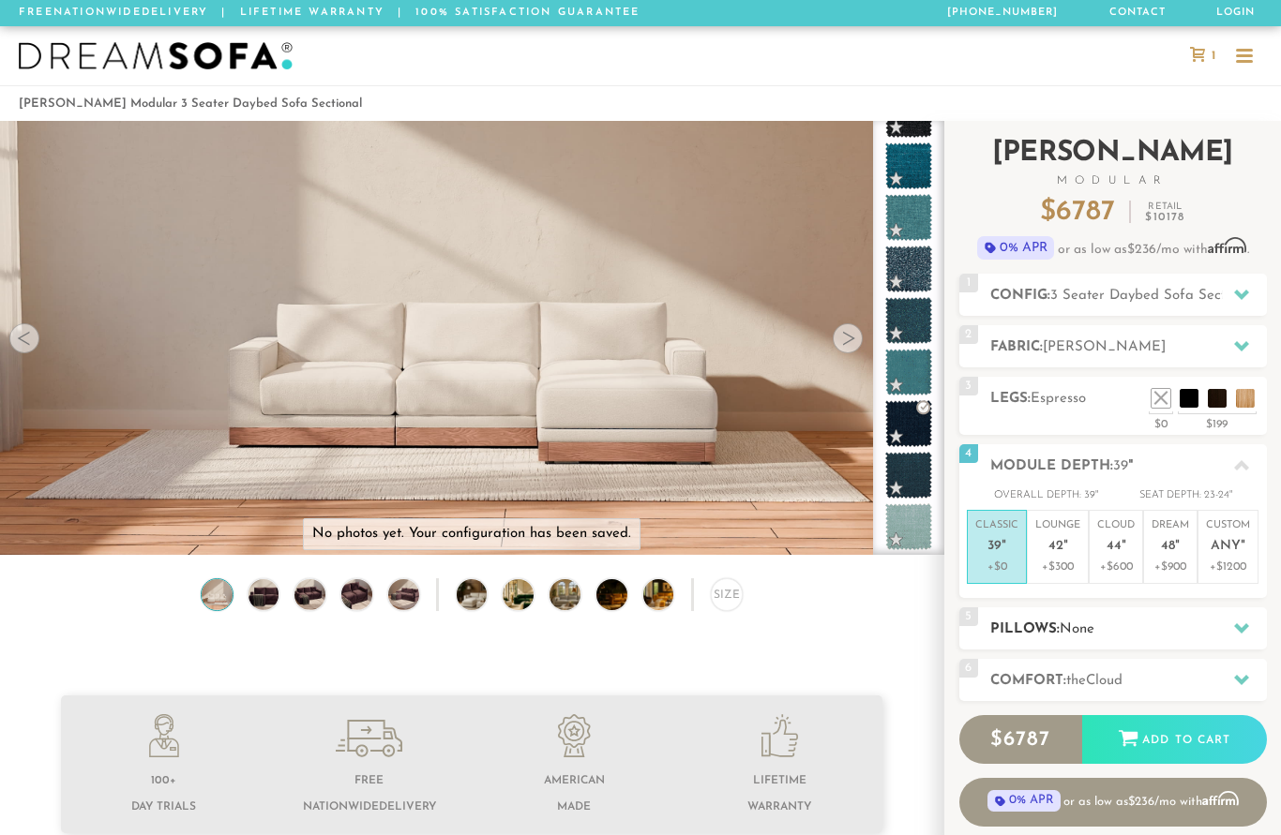
click at [1239, 627] on icon at bounding box center [1241, 628] width 15 height 10
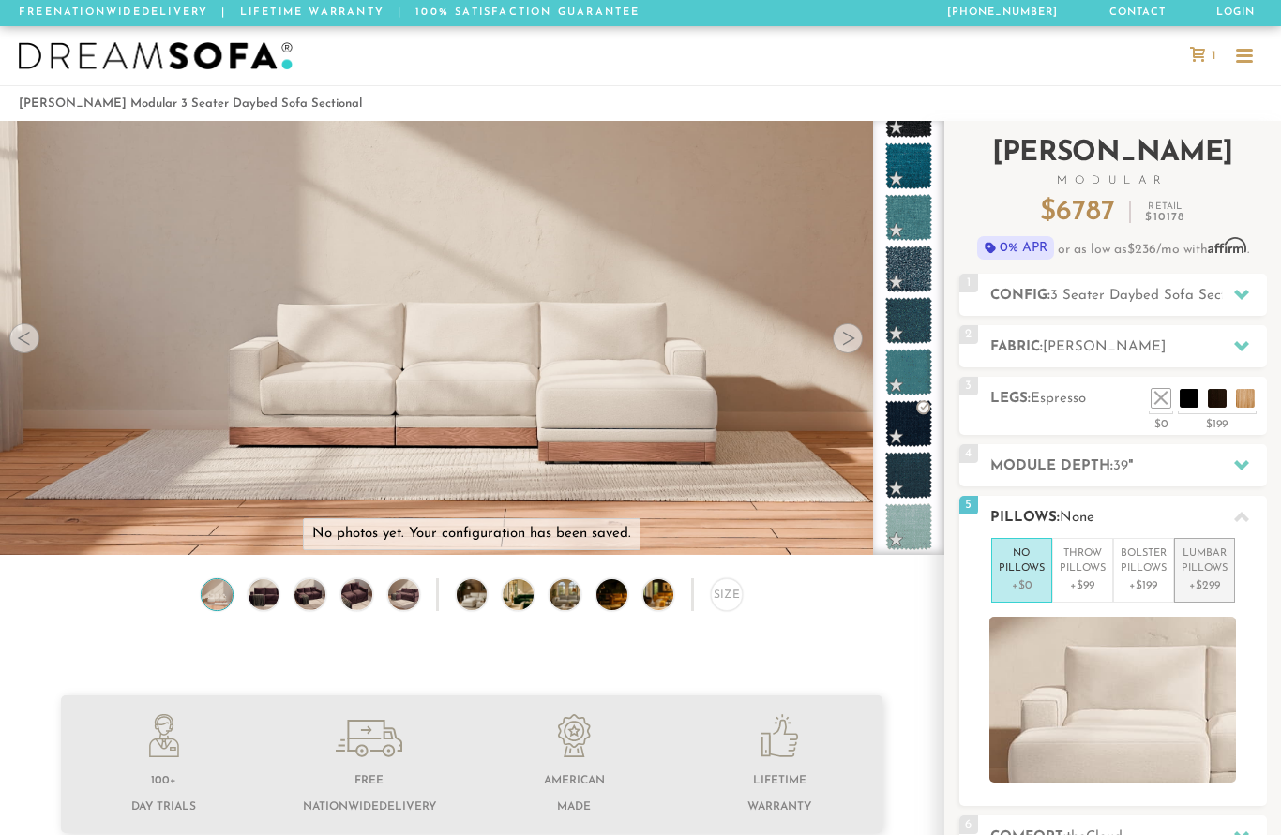
click at [1216, 577] on p "+$299" at bounding box center [1204, 585] width 46 height 17
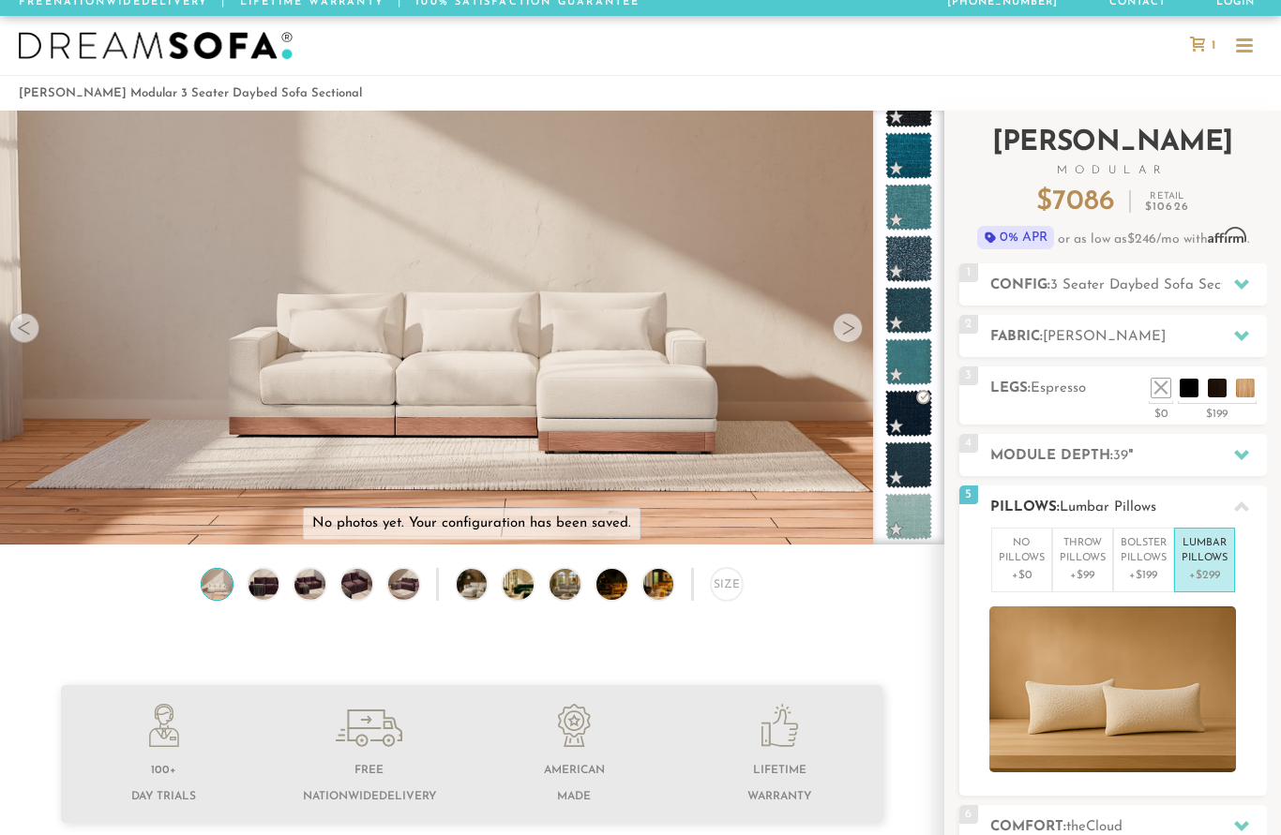
scroll to position [0, 0]
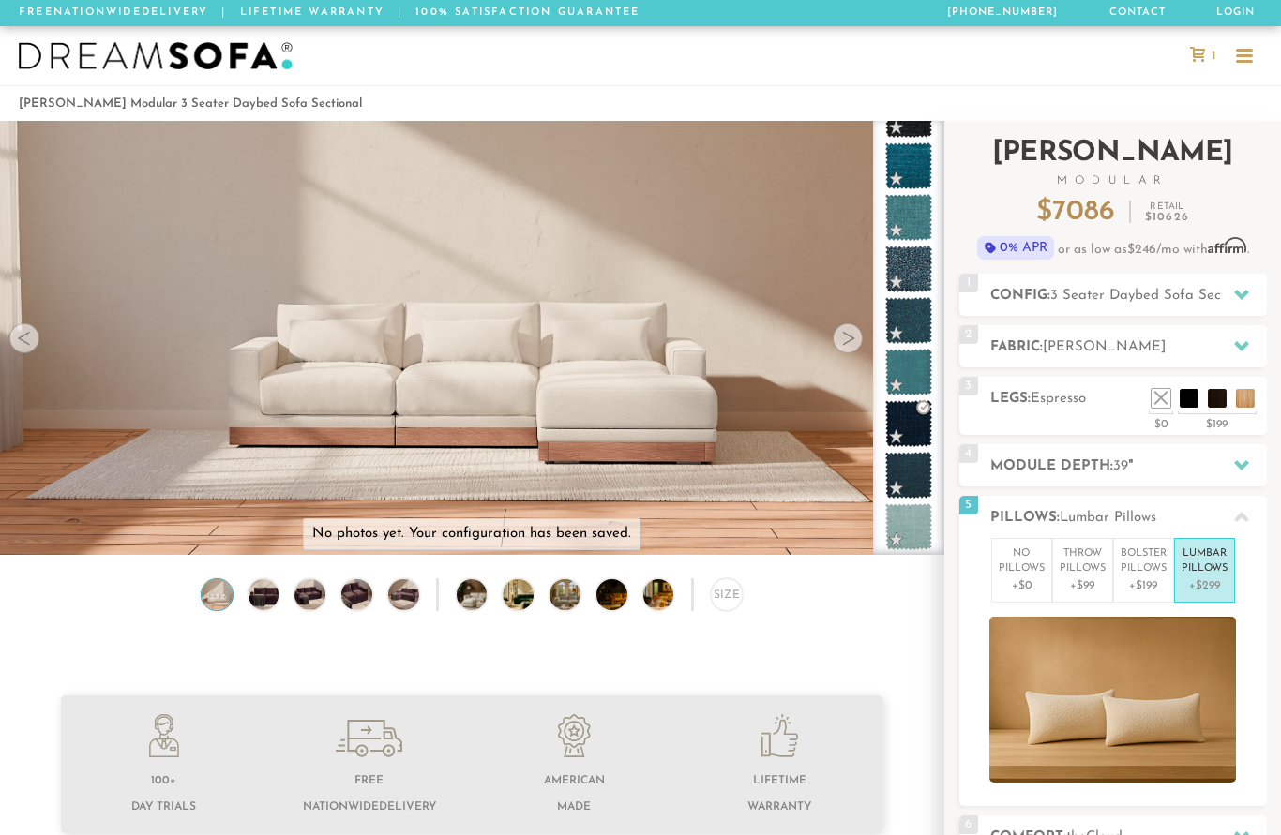
click at [1249, 269] on div "Introducing Landon Modular $ 7086 Retail $ 10626 $ 7086 Retail $ 10626 0% APR o…" at bounding box center [1112, 197] width 307 height 153
click at [1243, 292] on icon at bounding box center [1241, 295] width 15 height 10
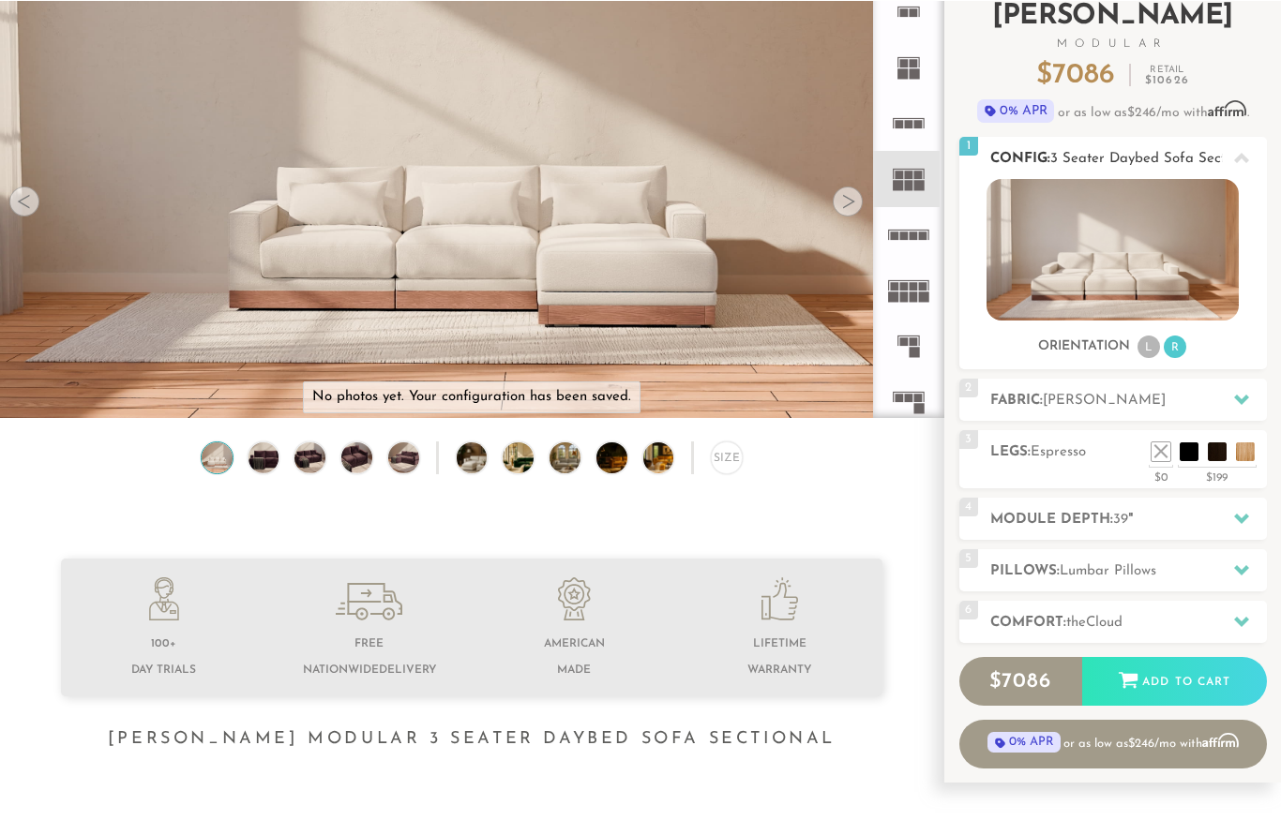
scroll to position [137, 0]
click at [1154, 678] on div "Add to Cart" at bounding box center [1174, 680] width 185 height 51
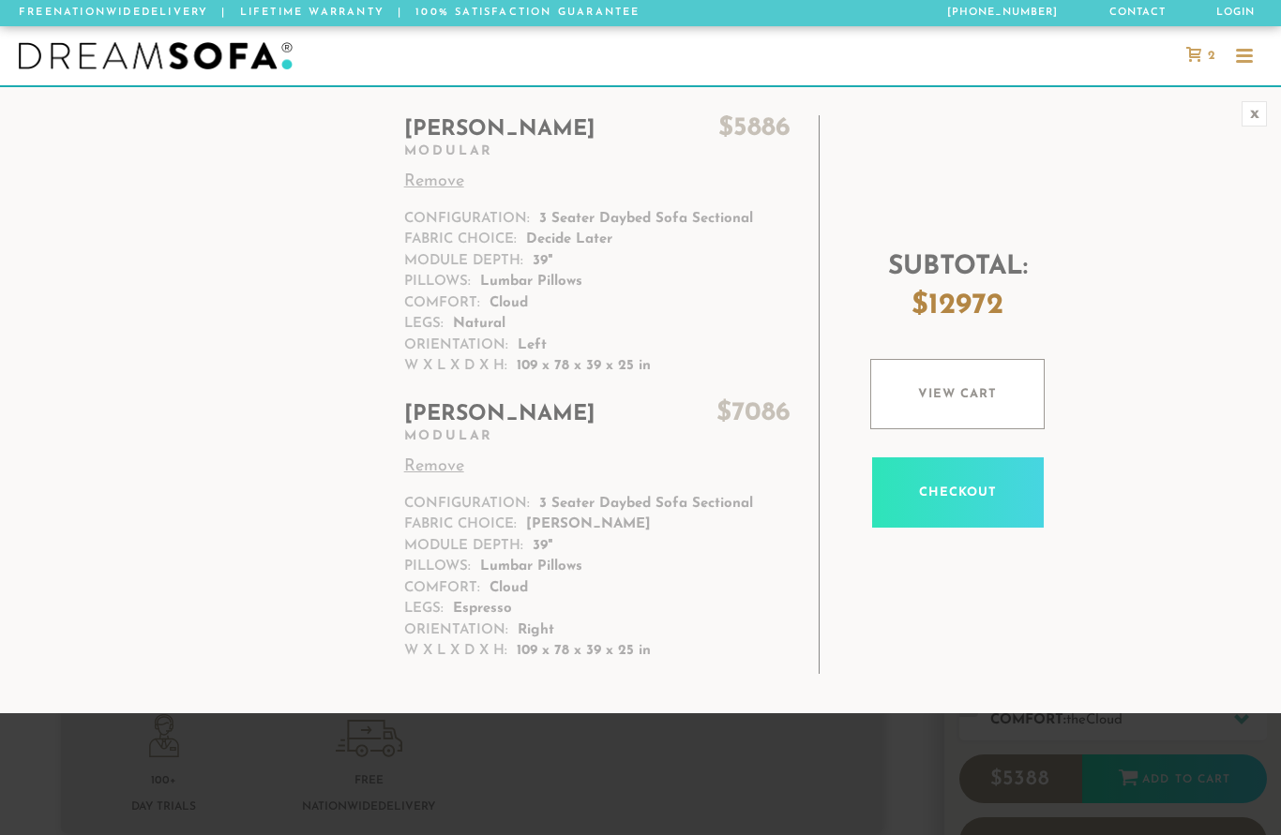
scroll to position [20386, 1281]
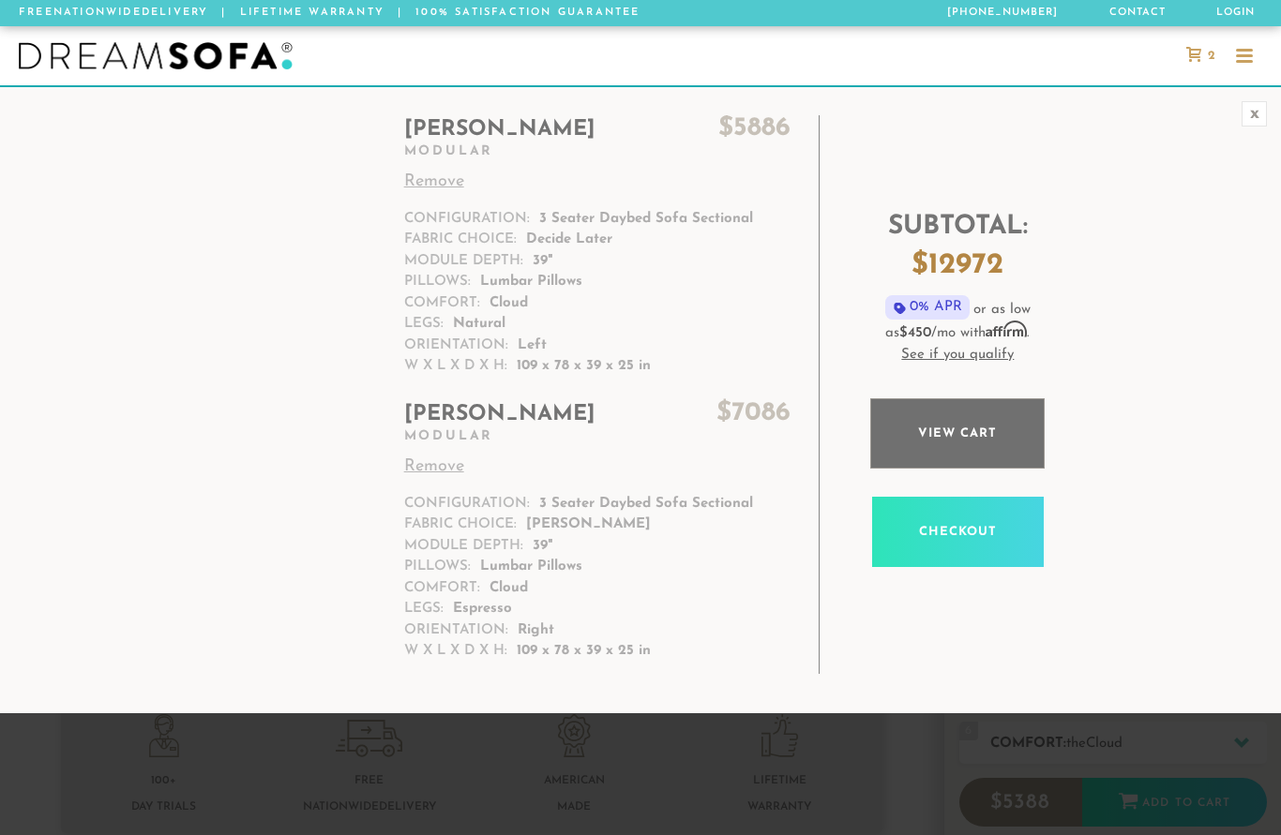
click at [984, 430] on link "View cart" at bounding box center [957, 433] width 174 height 70
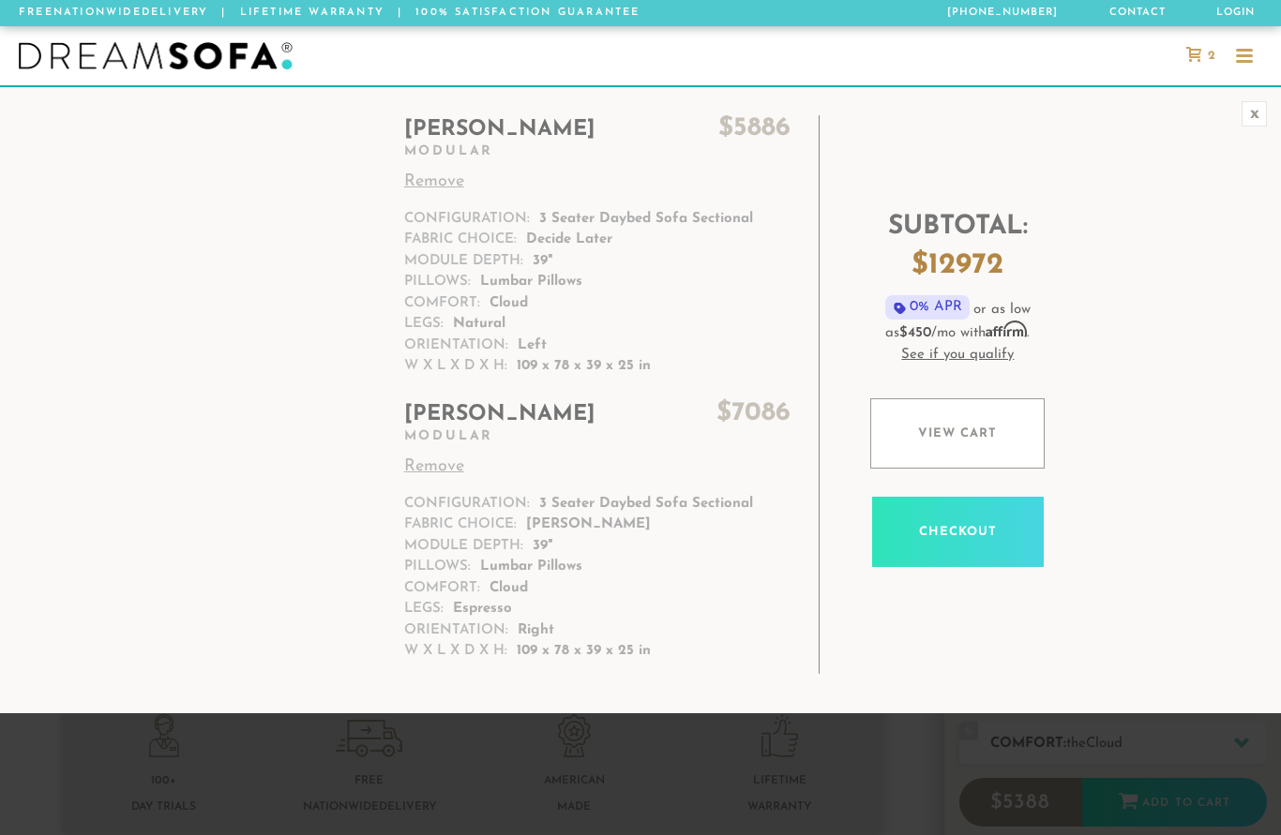
click at [124, 56] on img at bounding box center [156, 56] width 274 height 28
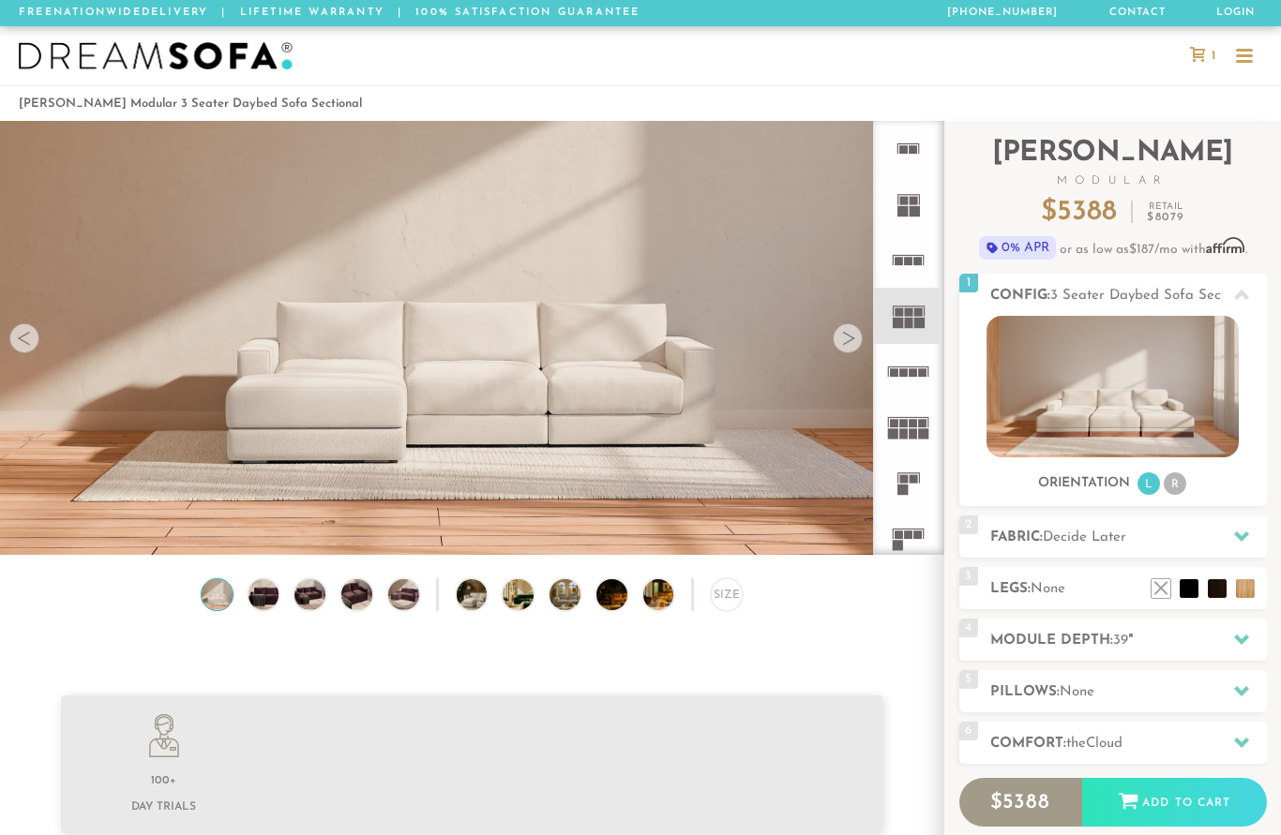
scroll to position [20386, 1281]
click at [918, 308] on rect at bounding box center [918, 312] width 8 height 8
click at [1116, 375] on img at bounding box center [1112, 387] width 252 height 142
click at [1116, 381] on img at bounding box center [1112, 387] width 252 height 142
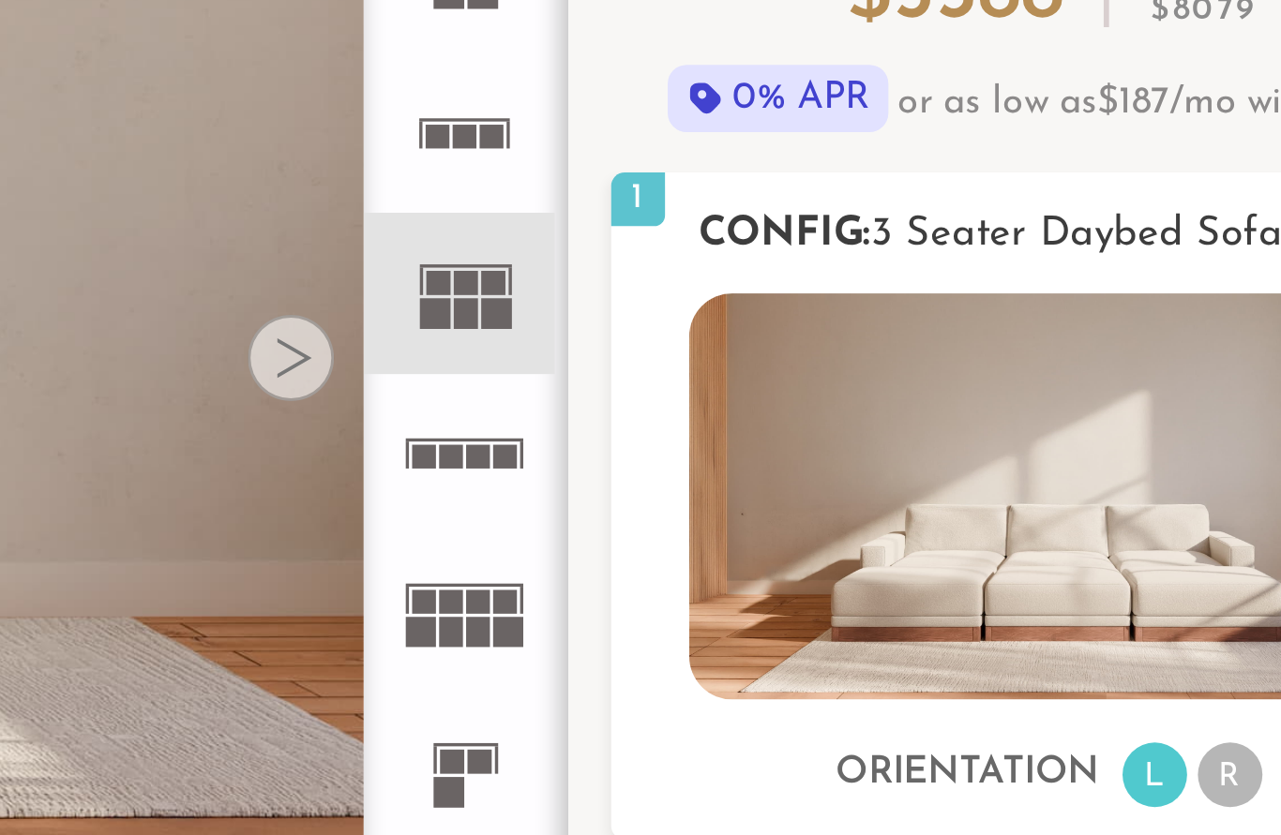
click at [986, 316] on img at bounding box center [1112, 387] width 252 height 142
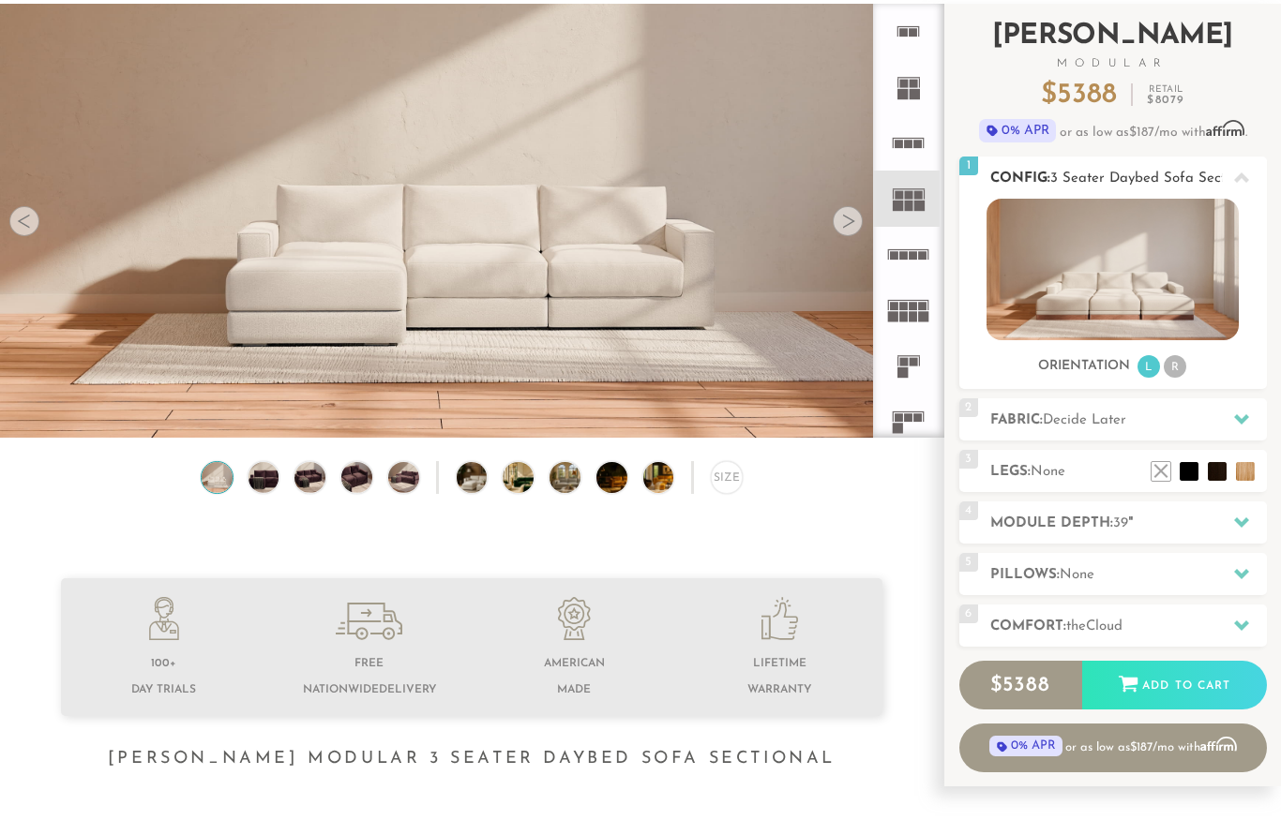
scroll to position [0, 0]
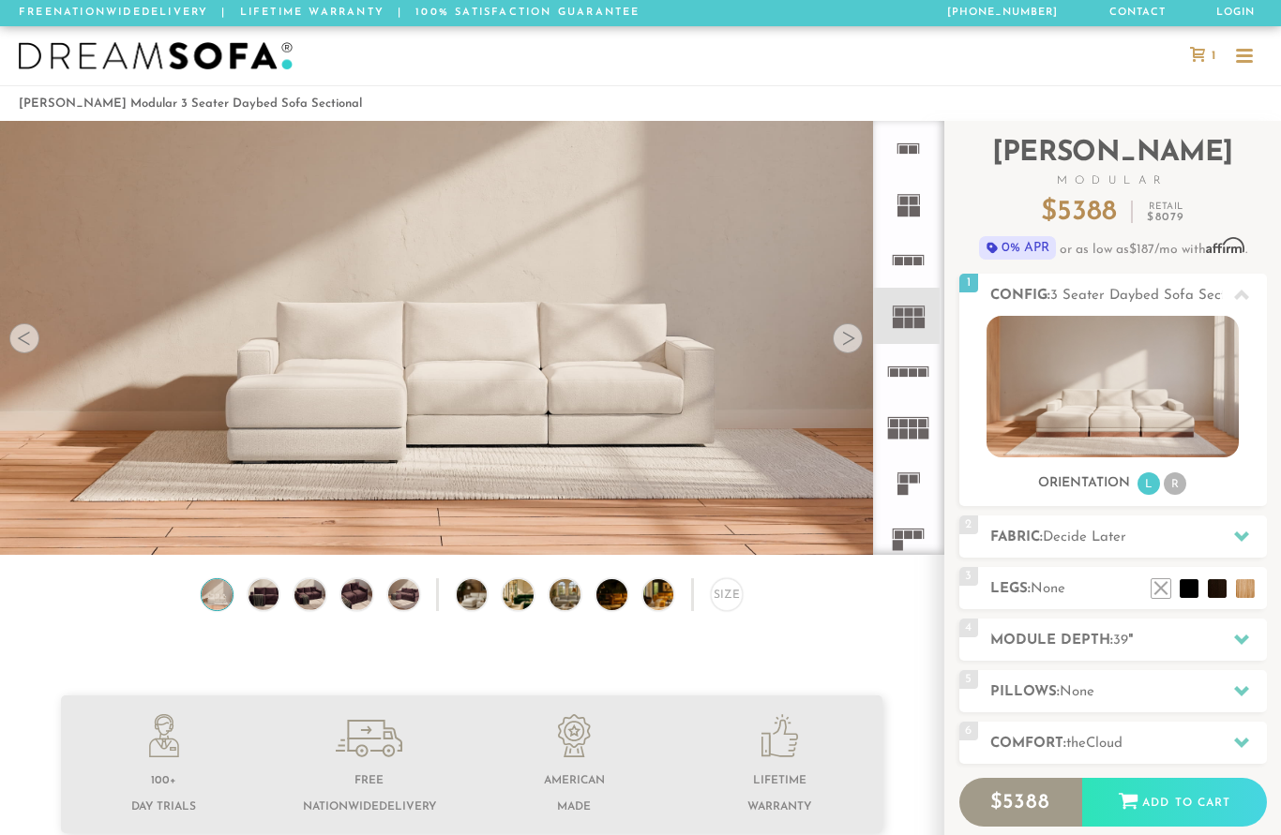
click at [1207, 60] on span "1" at bounding box center [1211, 56] width 8 height 12
